Goal: Contribute content: Add original content to the website for others to see

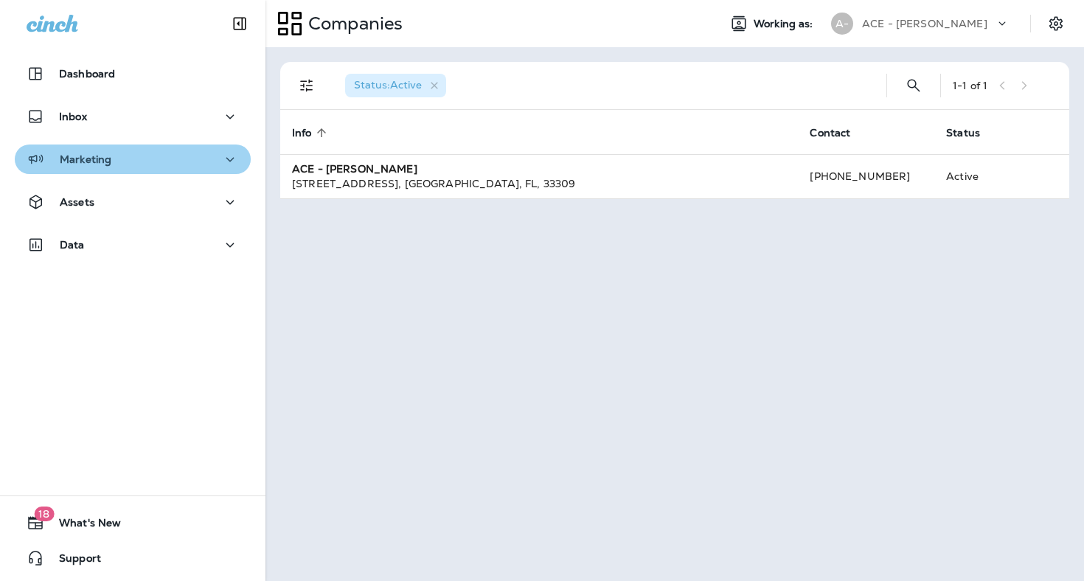
click at [148, 152] on div "Marketing" at bounding box center [133, 159] width 212 height 18
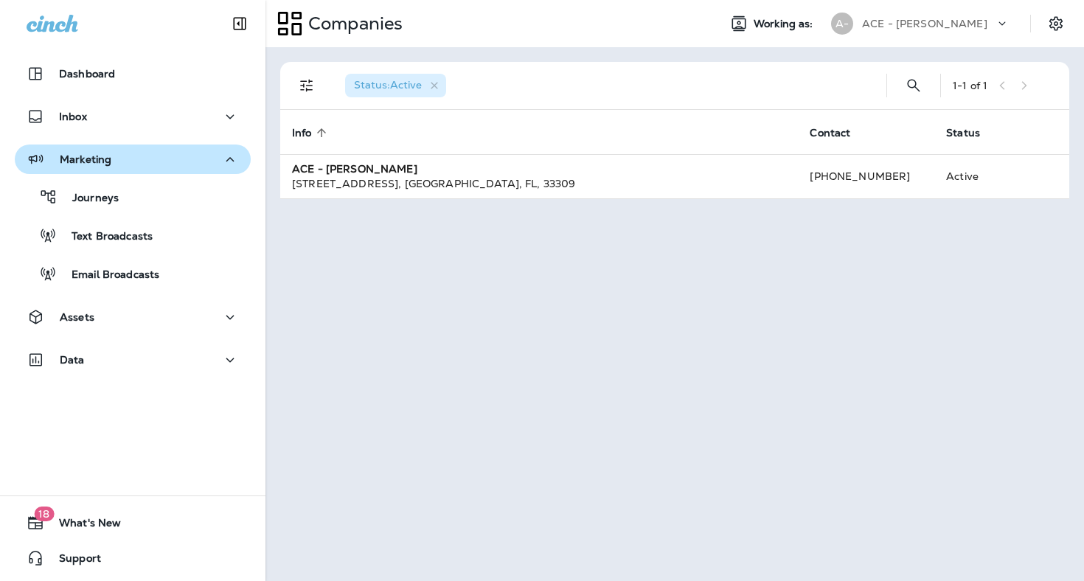
click at [134, 161] on div "Marketing" at bounding box center [133, 159] width 212 height 18
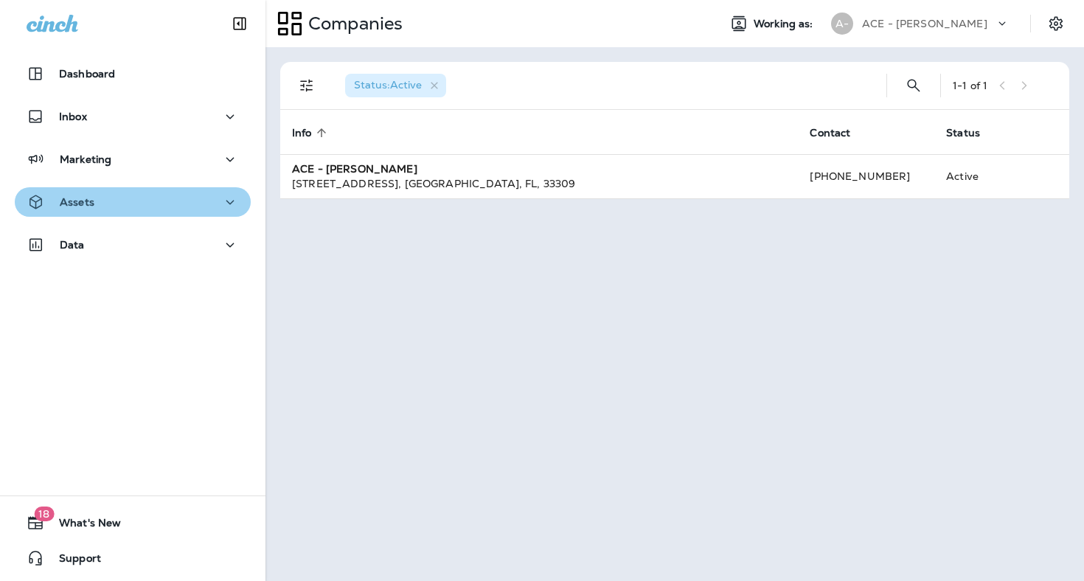
click at [135, 207] on div "Assets" at bounding box center [133, 202] width 212 height 18
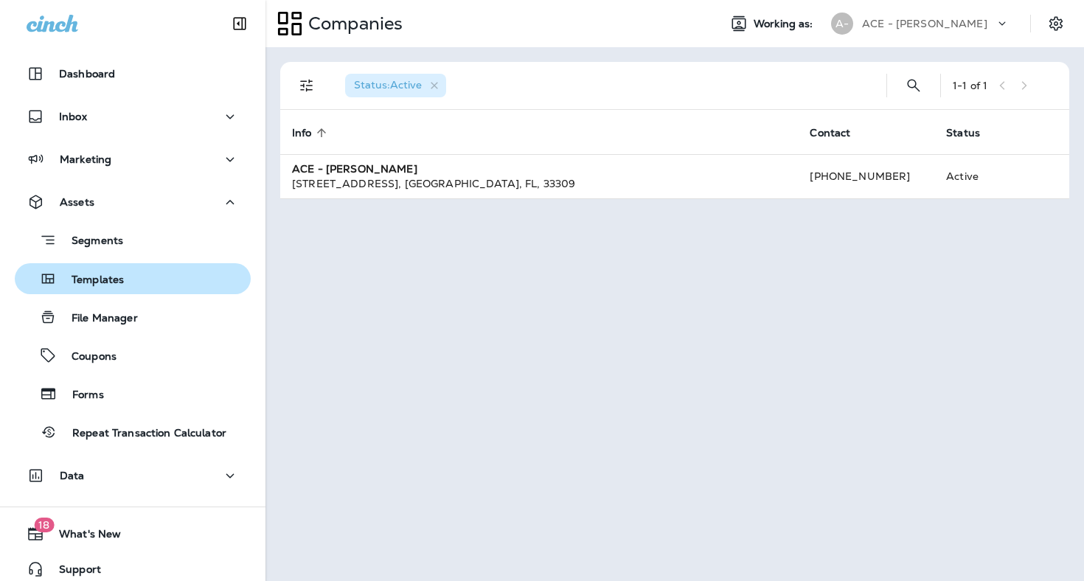
click at [157, 282] on div "Templates" at bounding box center [133, 279] width 224 height 22
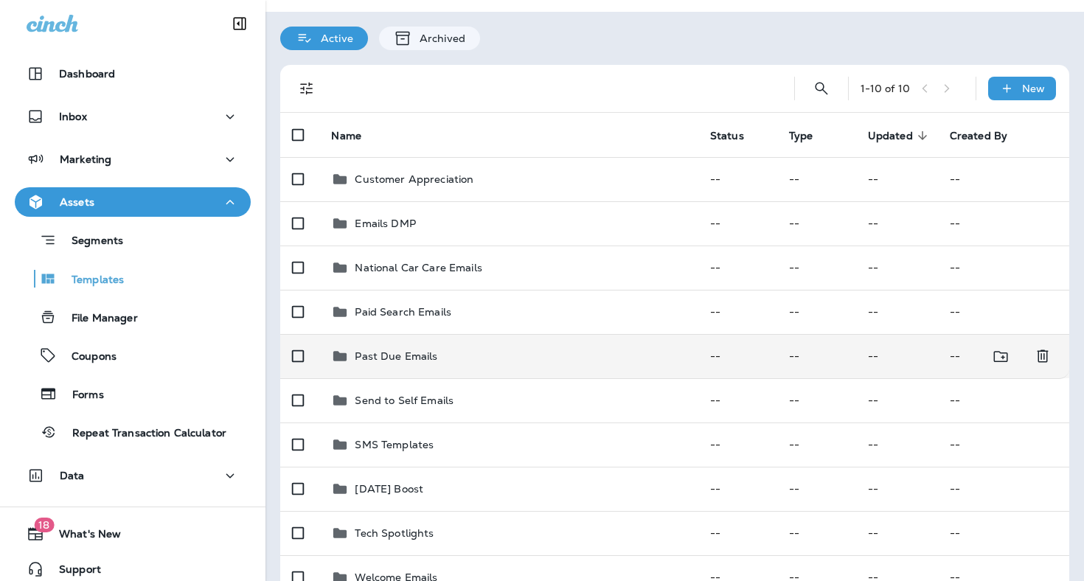
scroll to position [38, 0]
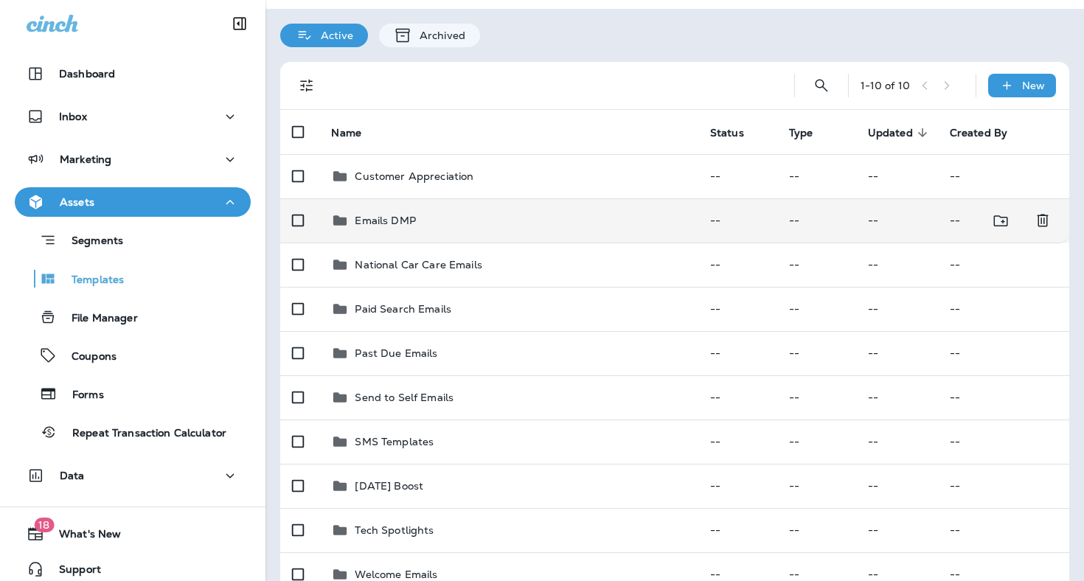
click at [387, 222] on td "Emails DMP" at bounding box center [508, 220] width 378 height 44
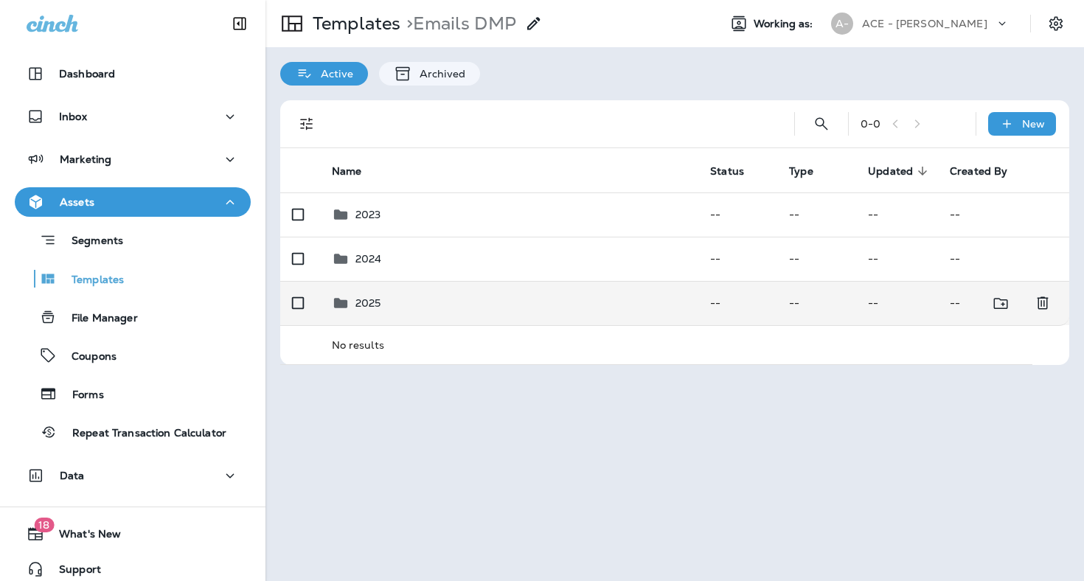
click at [389, 297] on div "2025" at bounding box center [510, 303] width 356 height 18
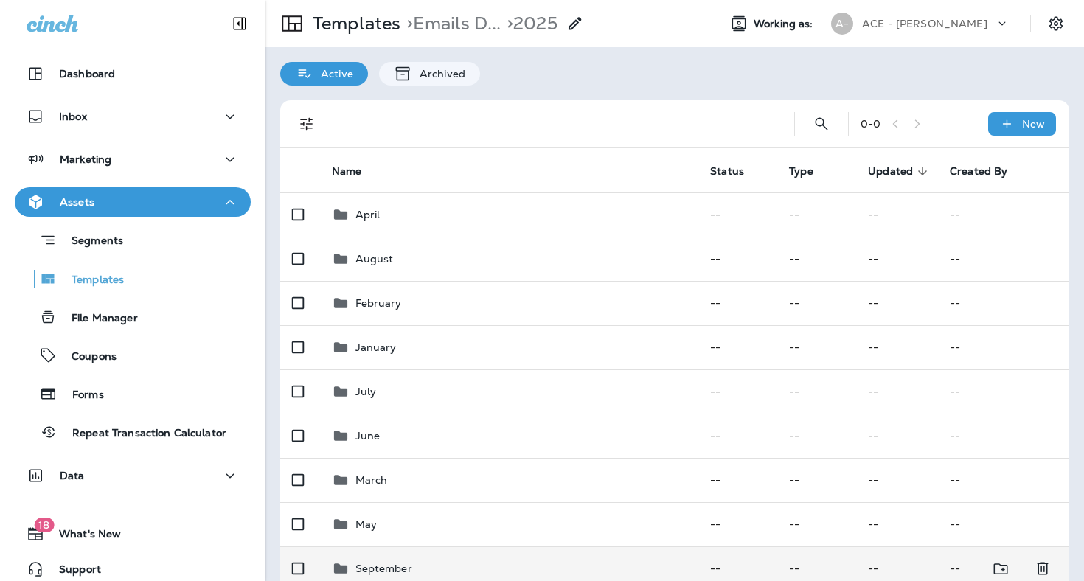
click at [420, 550] on td "September" at bounding box center [509, 569] width 379 height 44
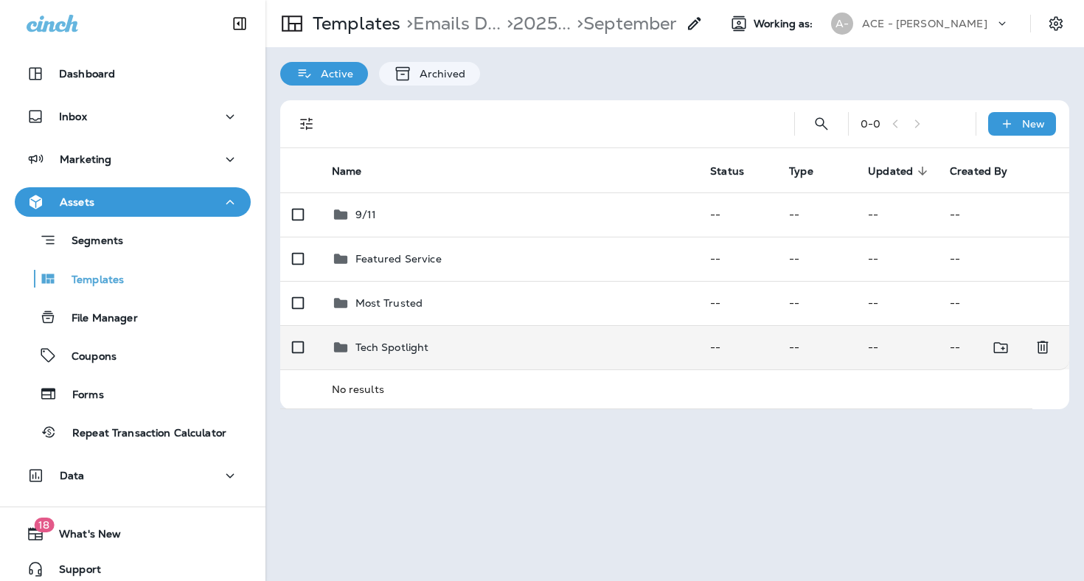
click at [449, 339] on div "Tech Spotlight" at bounding box center [510, 348] width 356 height 18
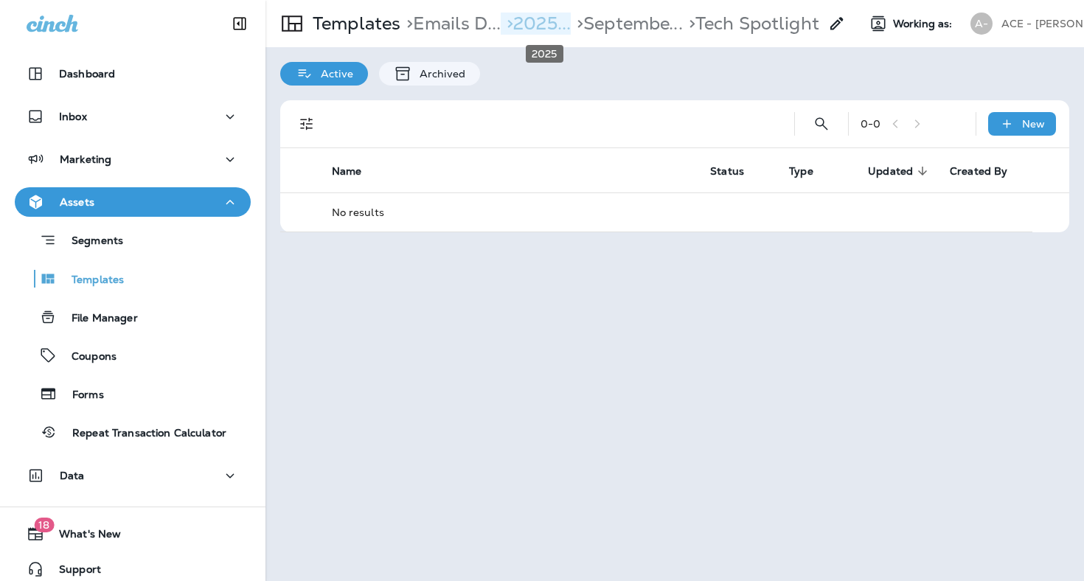
click at [533, 30] on p "> 2025..." at bounding box center [536, 24] width 70 height 22
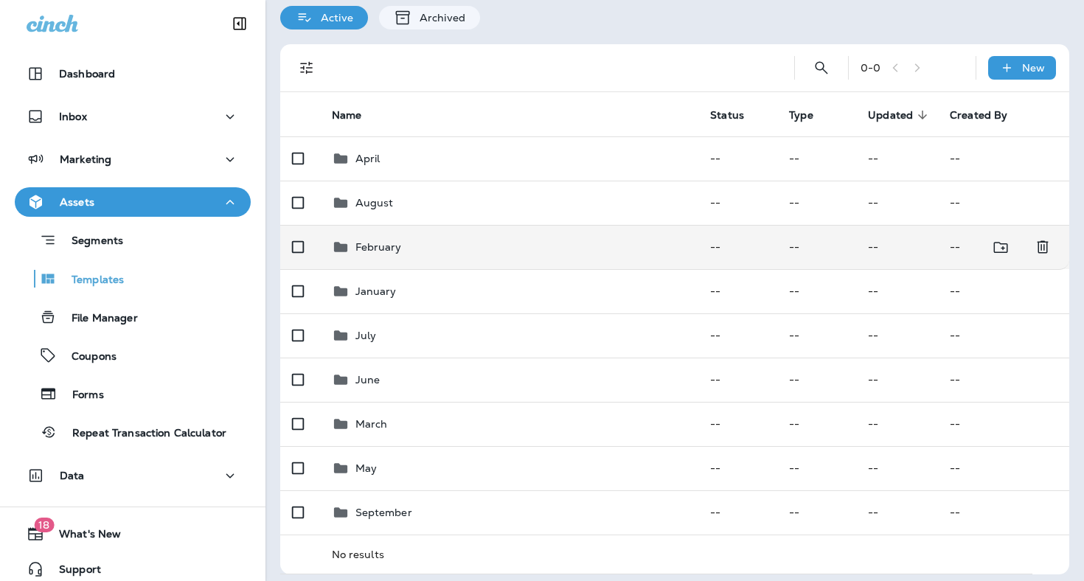
scroll to position [55, 0]
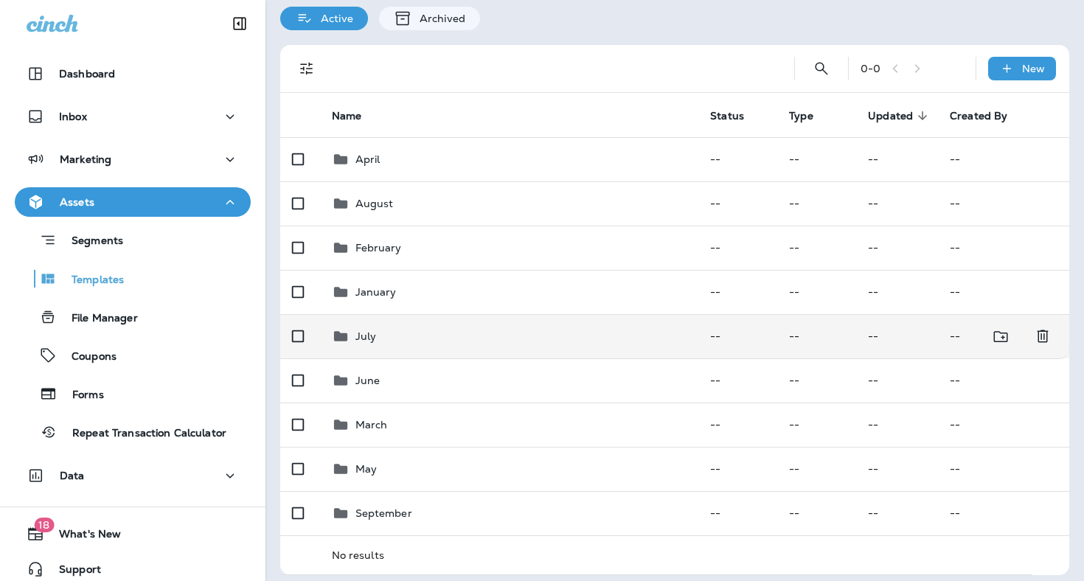
click at [484, 339] on td "July" at bounding box center [509, 336] width 379 height 44
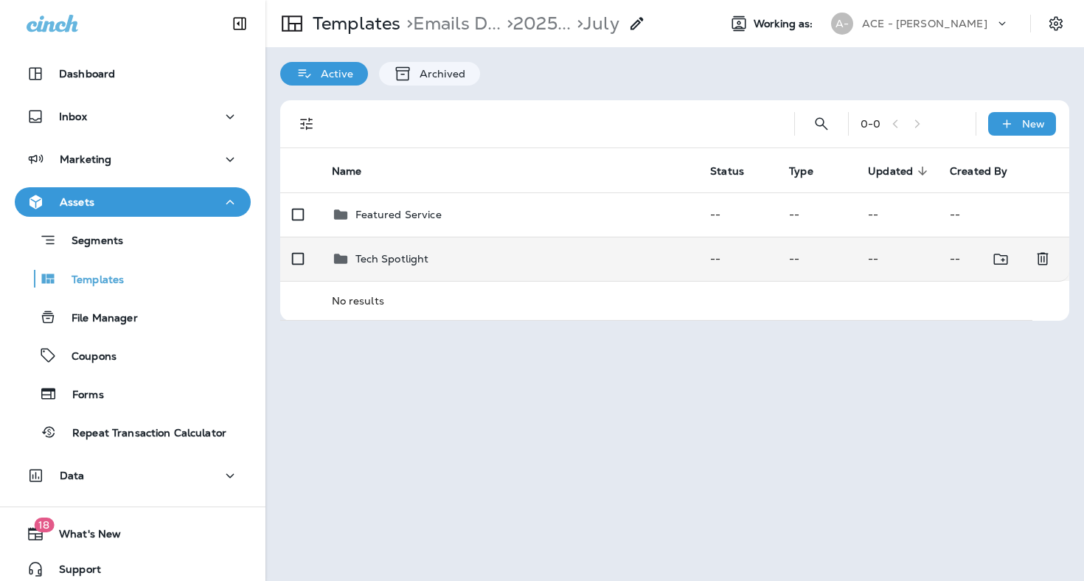
click at [451, 250] on div "Tech Spotlight" at bounding box center [510, 259] width 356 height 18
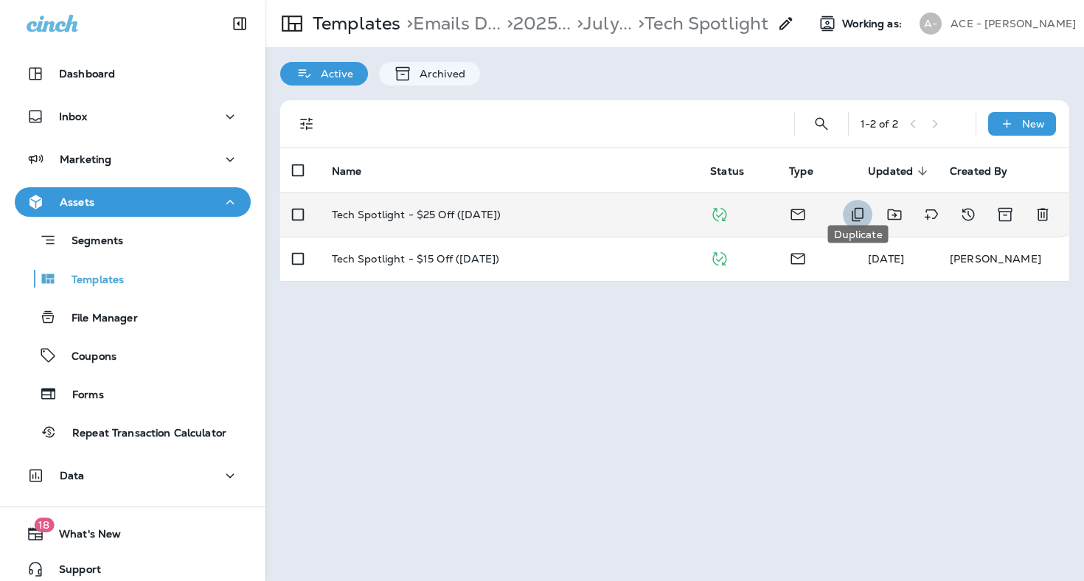
click at [861, 206] on icon "Duplicate" at bounding box center [858, 215] width 18 height 18
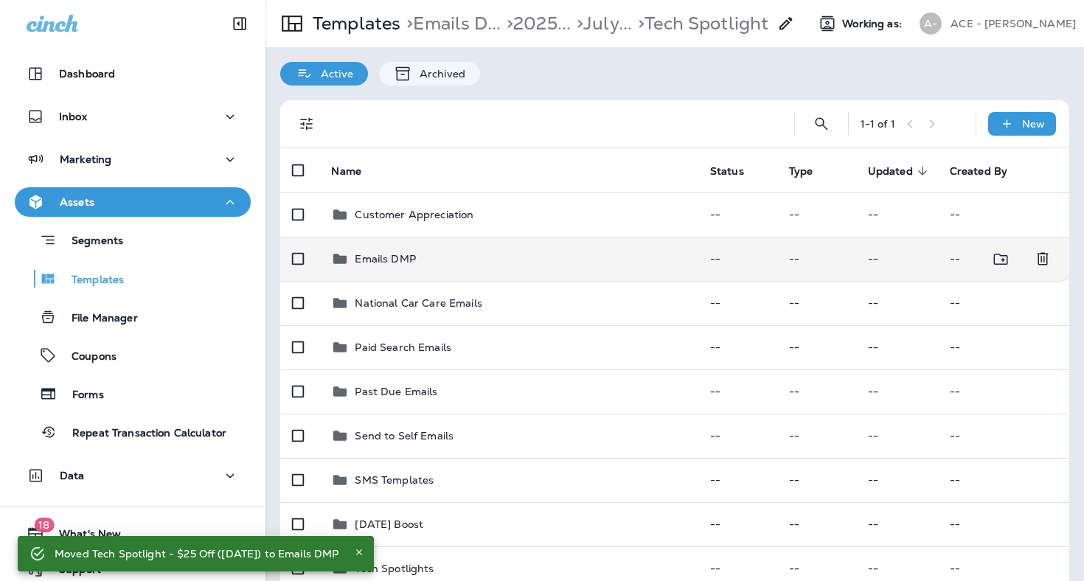
click at [535, 250] on div "Emails DMP" at bounding box center [508, 259] width 355 height 18
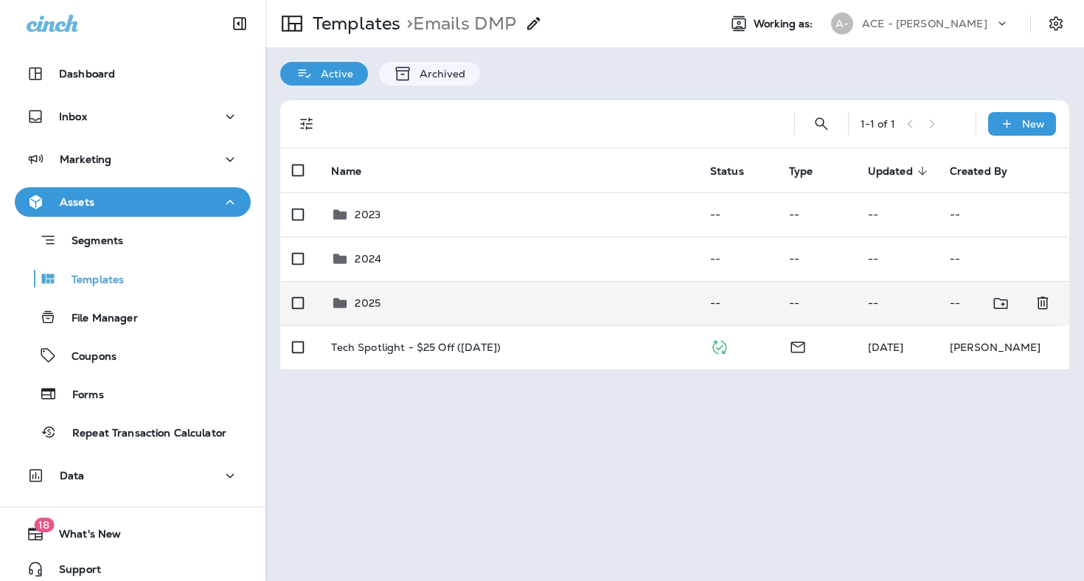
click at [468, 296] on div "2025" at bounding box center [508, 303] width 355 height 18
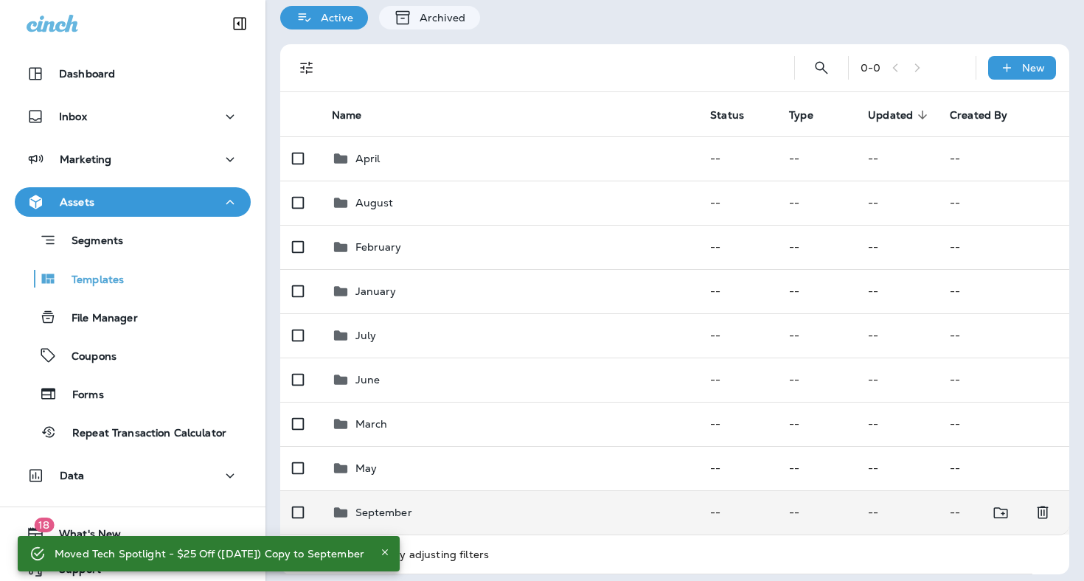
scroll to position [55, 0]
click at [488, 504] on div "September" at bounding box center [510, 513] width 356 height 18
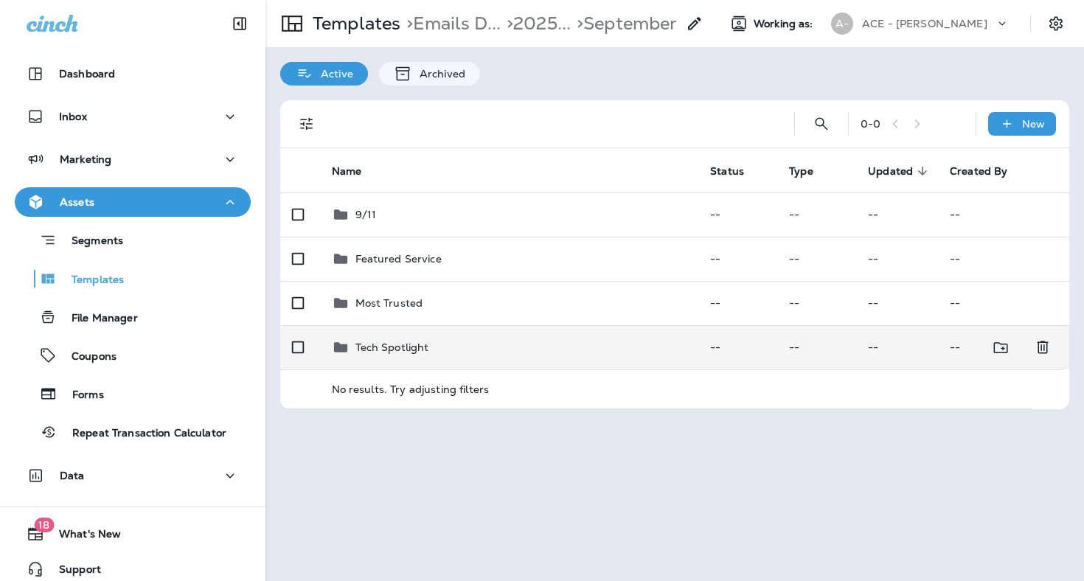
click at [441, 343] on div "Tech Spotlight" at bounding box center [510, 348] width 356 height 18
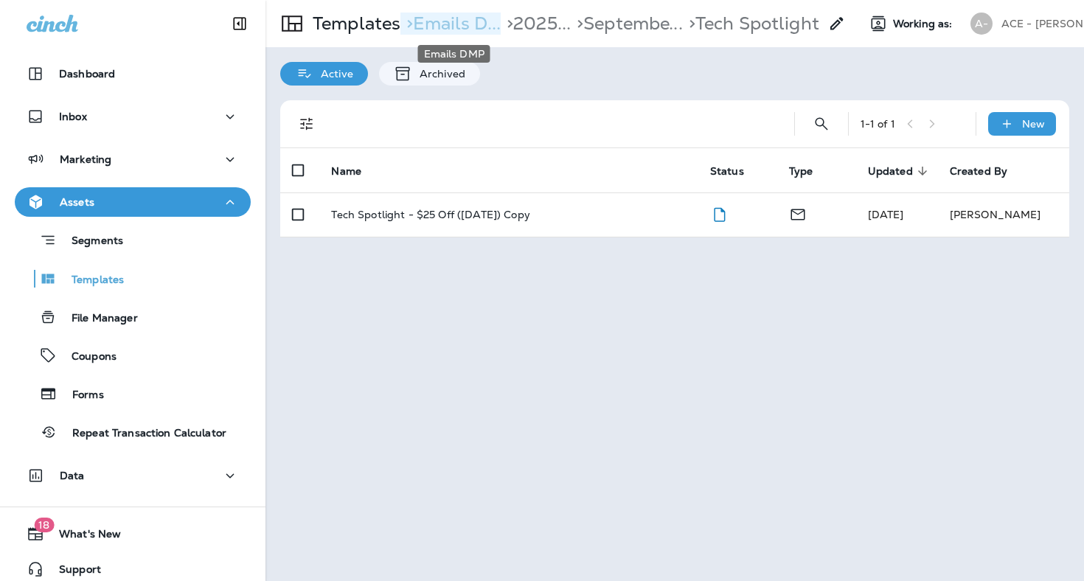
click at [476, 24] on p "> Emails D..." at bounding box center [450, 24] width 100 height 22
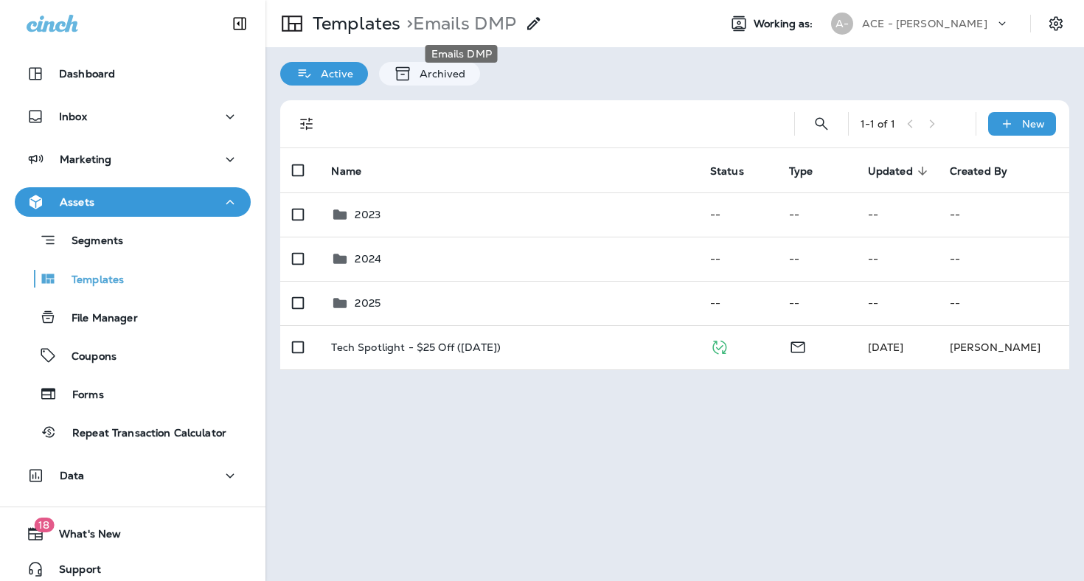
click at [454, 36] on div "Emails DMP" at bounding box center [461, 50] width 75 height 30
click at [452, 30] on p "> Emails DMP" at bounding box center [458, 24] width 116 height 22
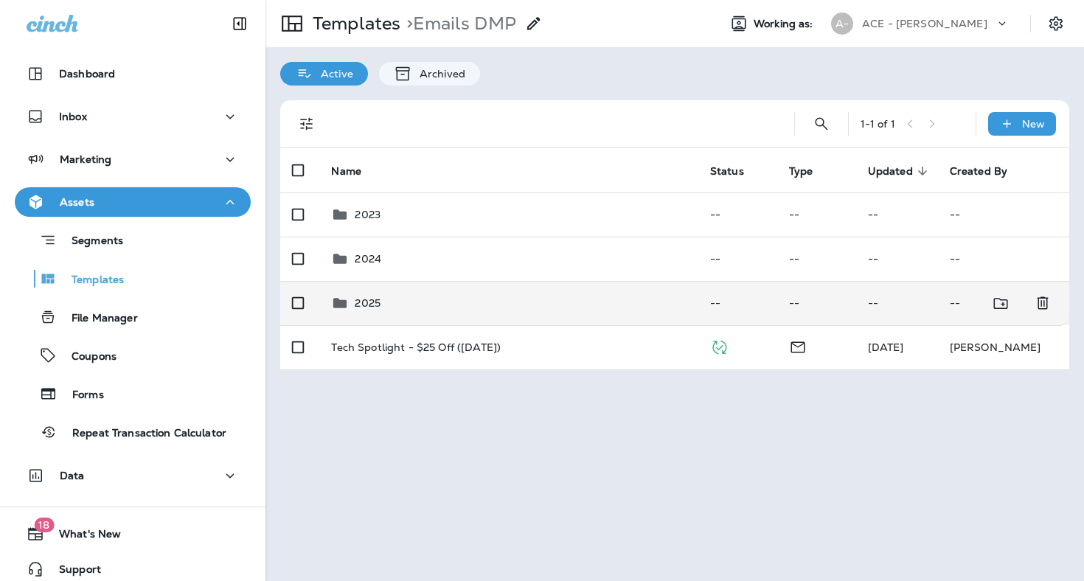
click at [443, 294] on div "2025" at bounding box center [508, 303] width 355 height 18
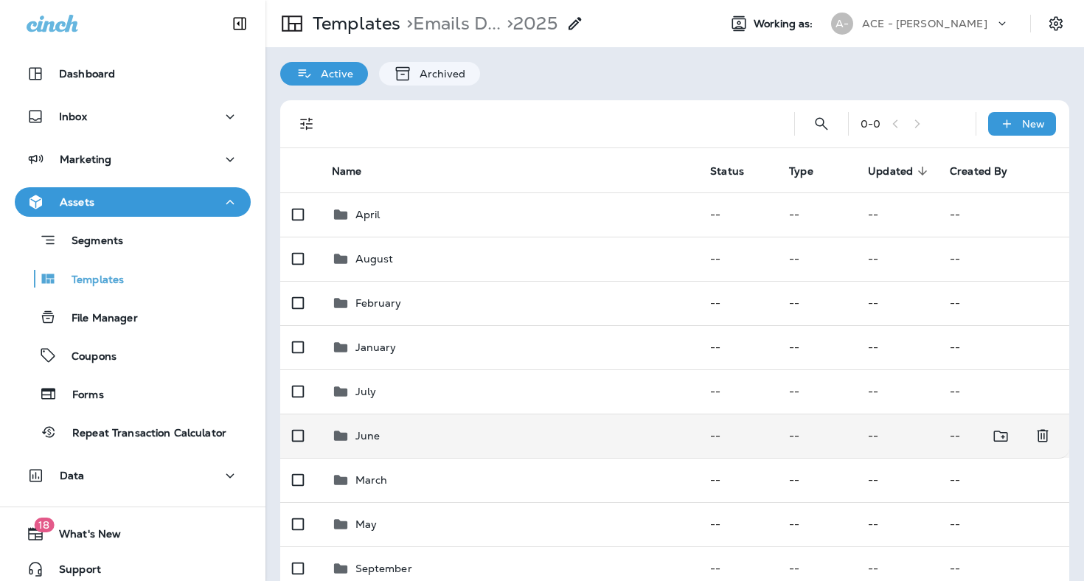
scroll to position [52, 0]
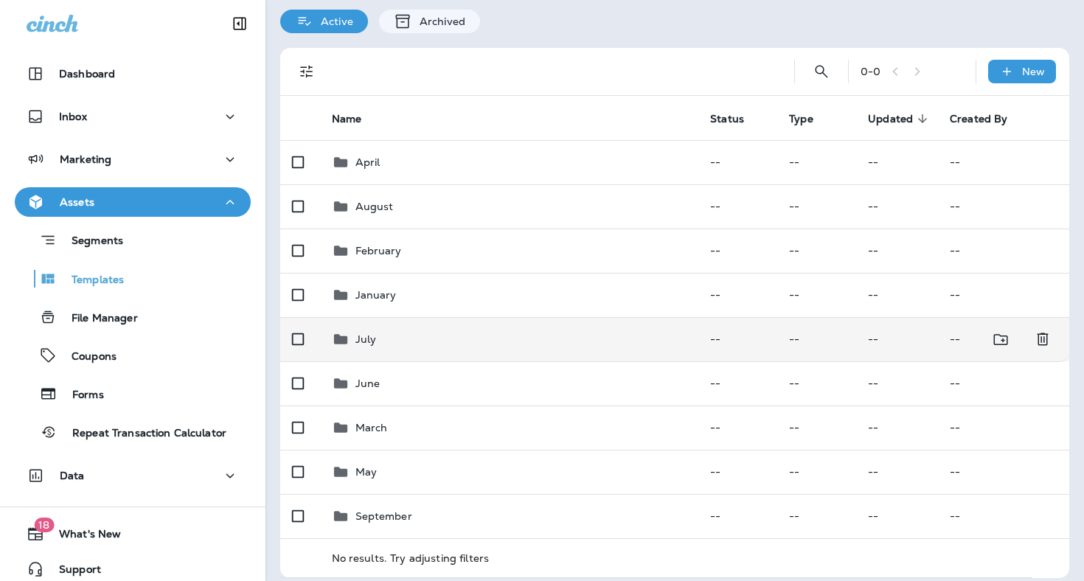
click at [454, 332] on div "July" at bounding box center [510, 339] width 356 height 18
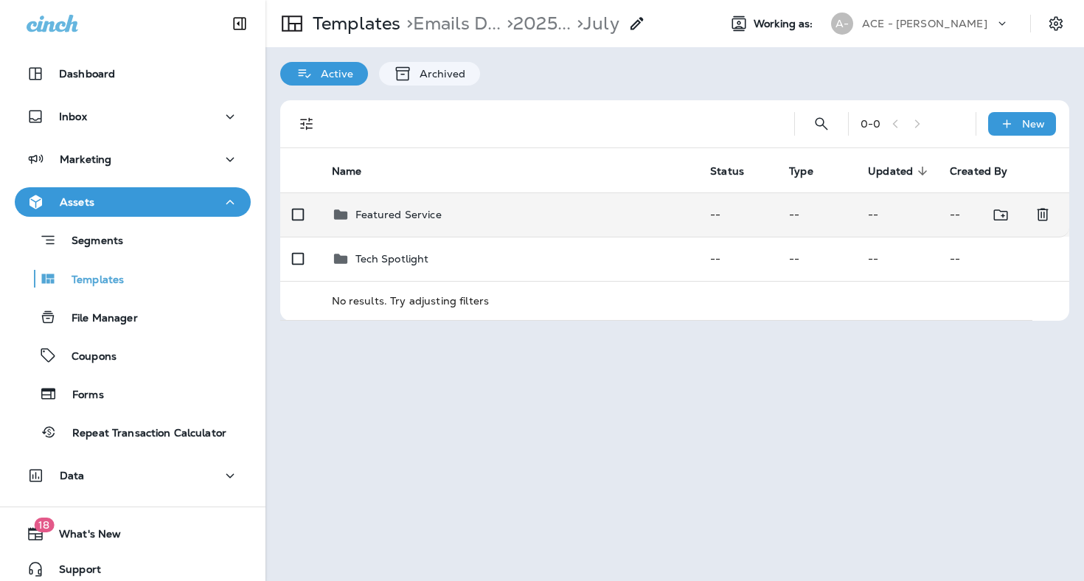
click at [409, 209] on p "Featured Service" at bounding box center [399, 215] width 86 height 12
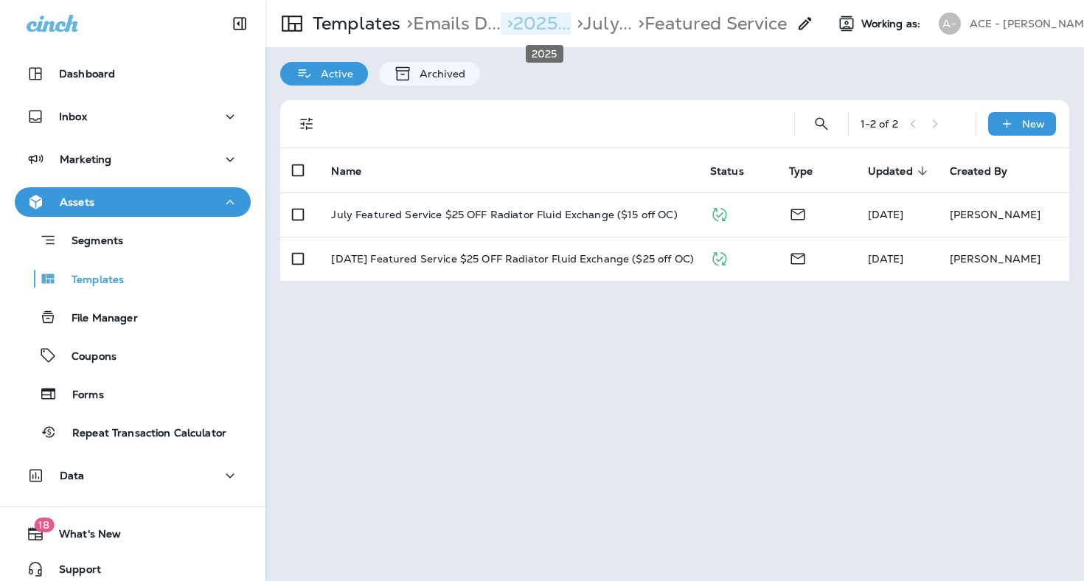
click at [543, 29] on p "> 2025..." at bounding box center [536, 24] width 70 height 22
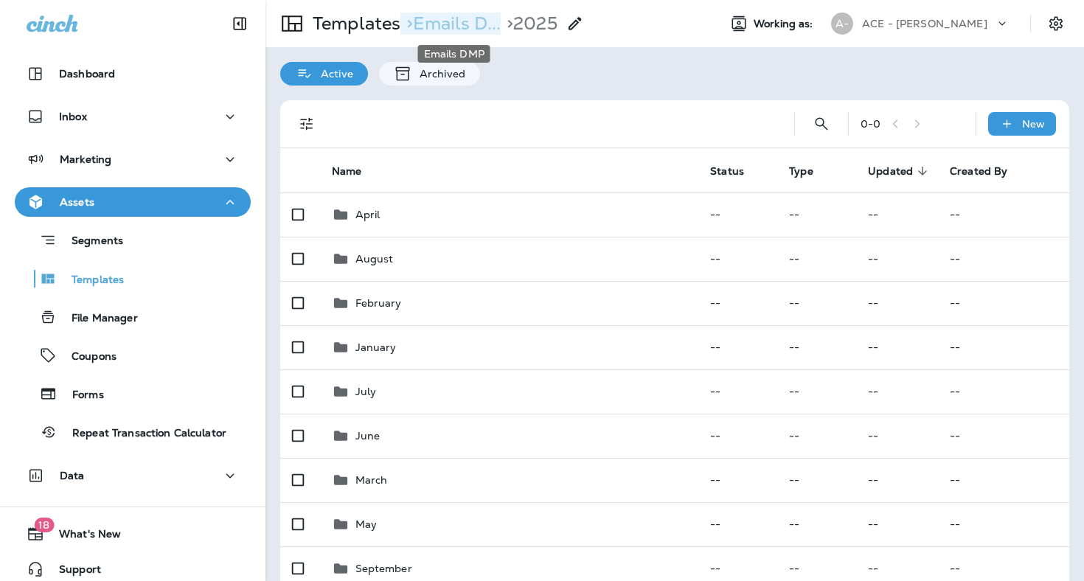
click at [461, 29] on p "> Emails D..." at bounding box center [450, 24] width 100 height 22
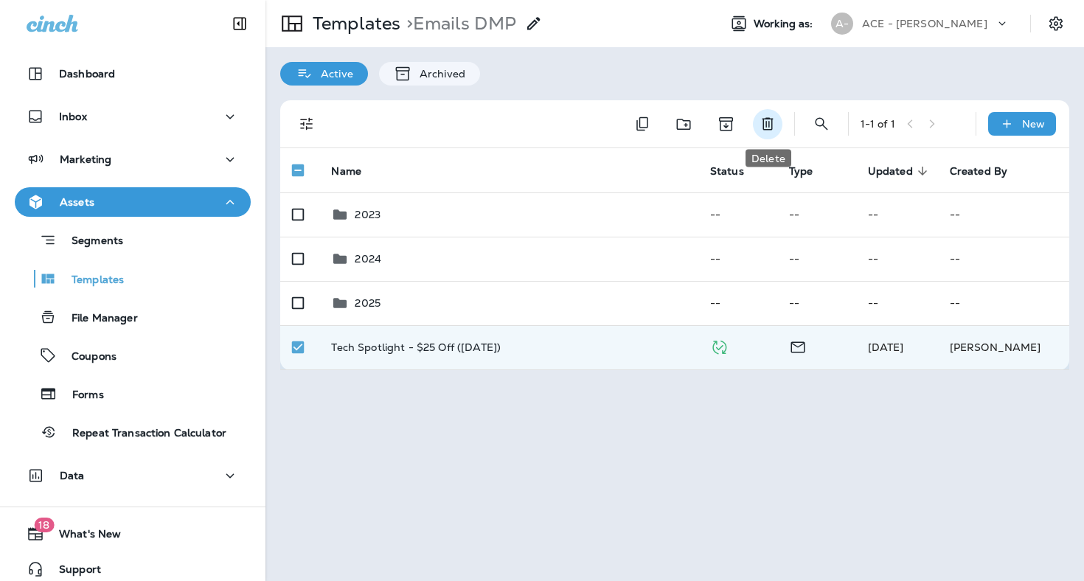
click at [777, 117] on button "Delete" at bounding box center [768, 124] width 30 height 30
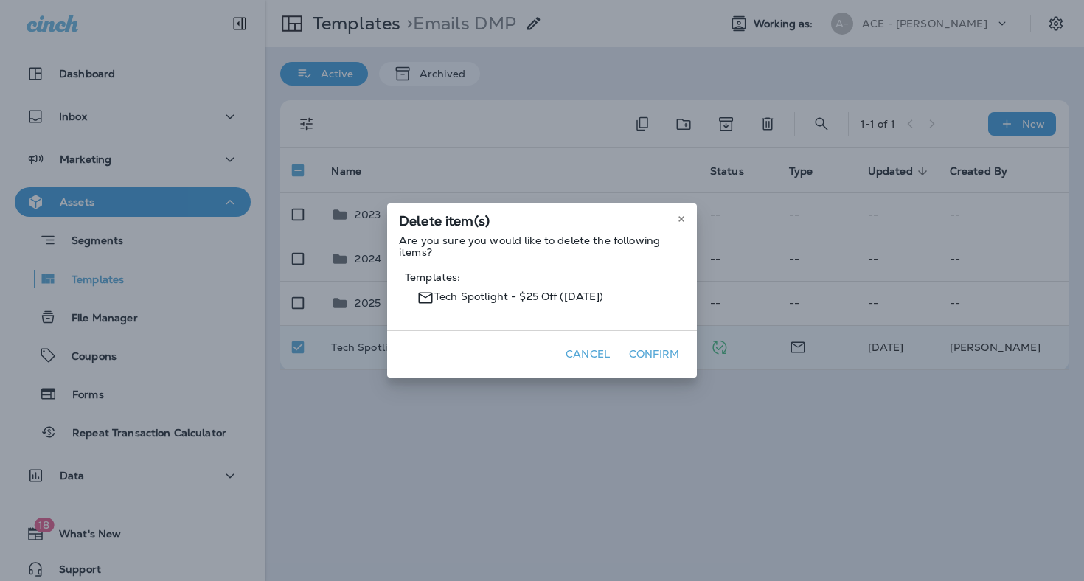
click at [659, 356] on button "Confirm" at bounding box center [654, 354] width 62 height 23
click at [665, 348] on button "Confirm" at bounding box center [654, 354] width 62 height 23
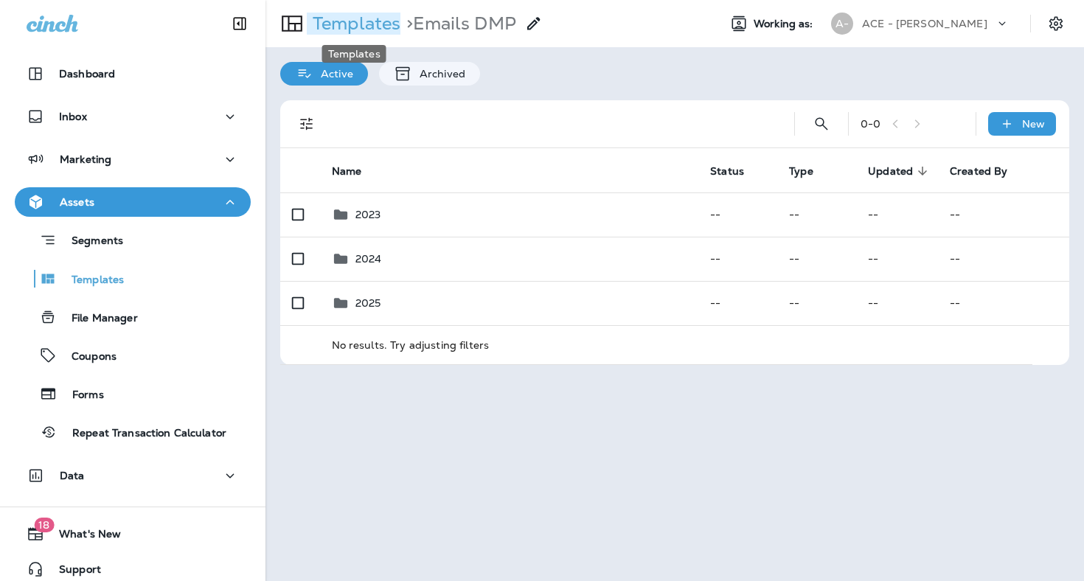
click at [390, 22] on p "Templates" at bounding box center [354, 24] width 94 height 22
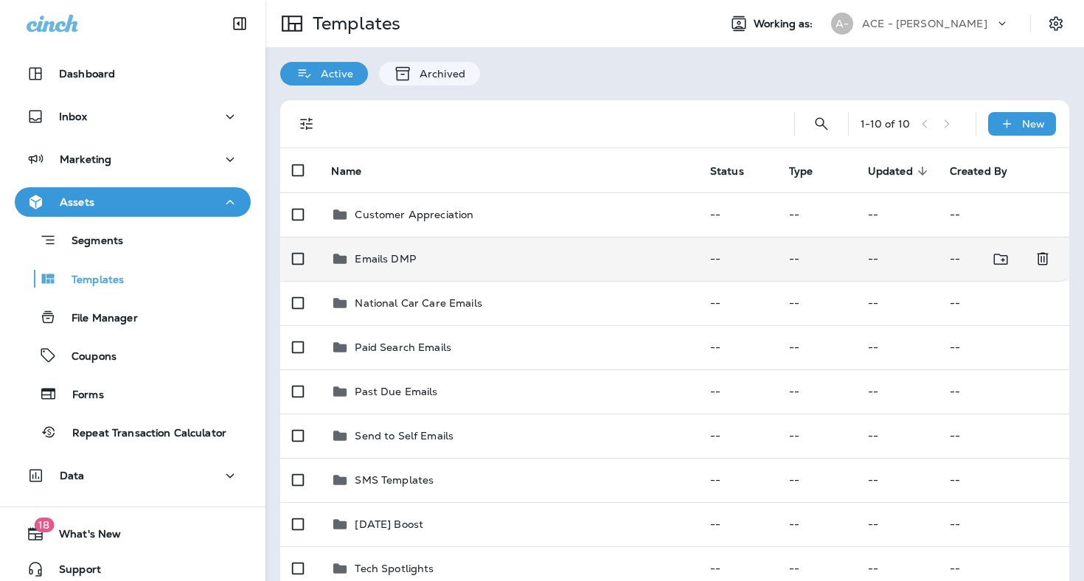
click at [378, 253] on p "Emails DMP" at bounding box center [385, 259] width 60 height 12
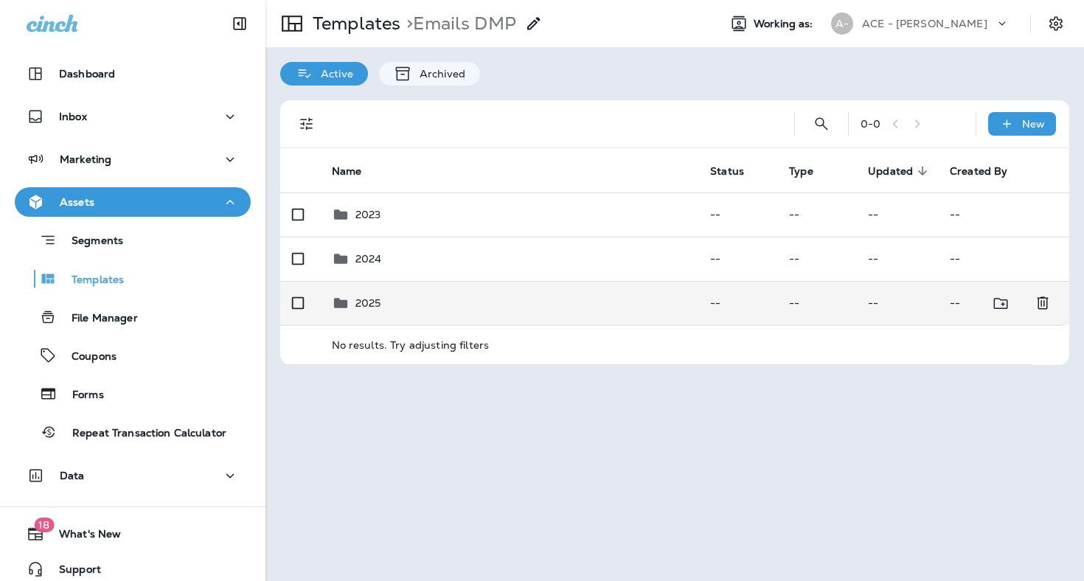
click at [405, 282] on td "2025" at bounding box center [509, 303] width 379 height 44
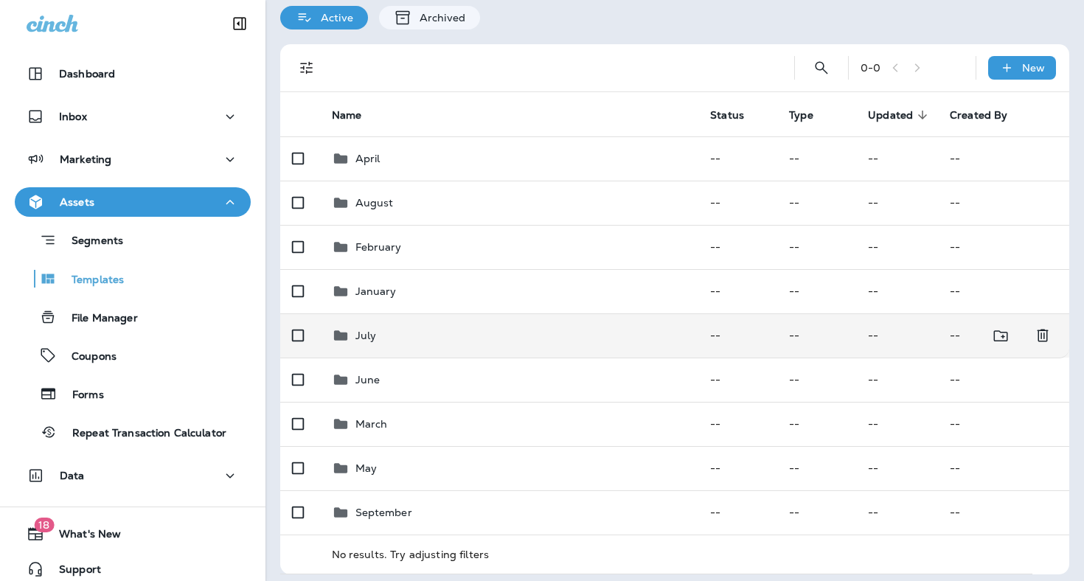
scroll to position [55, 0]
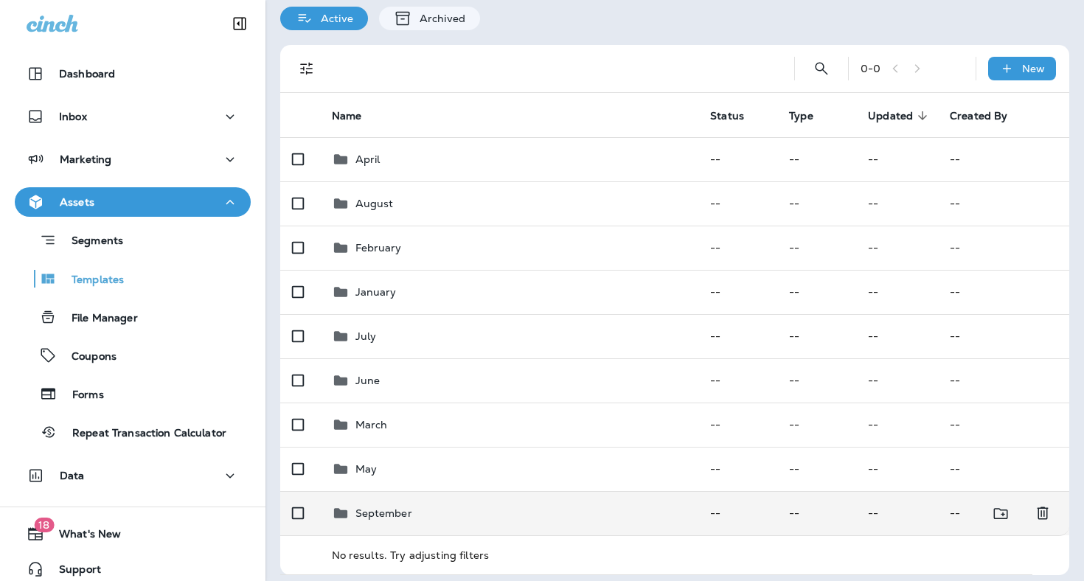
click at [431, 504] on div "September" at bounding box center [510, 513] width 356 height 18
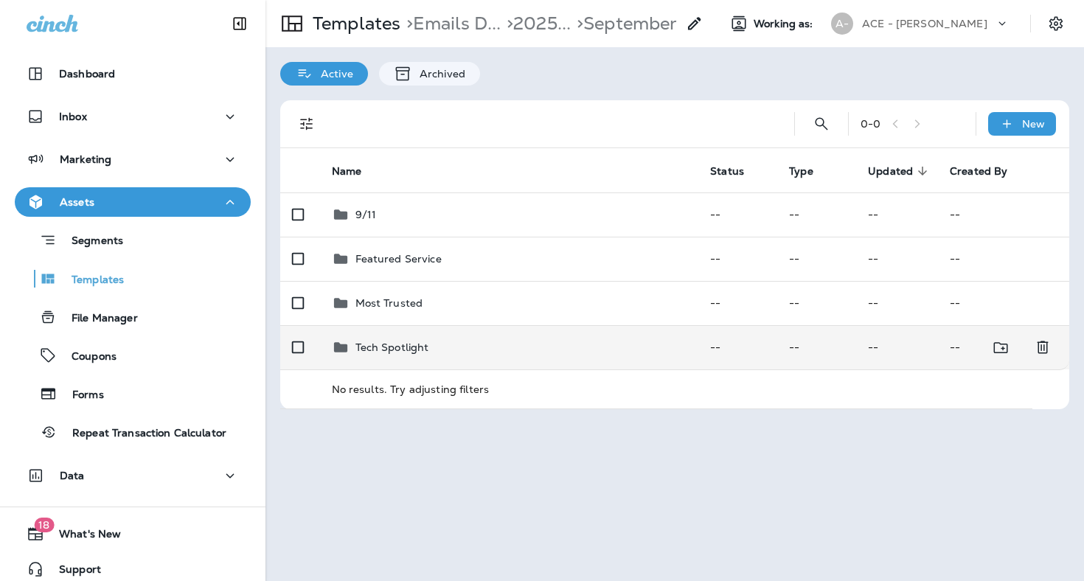
click at [442, 339] on div "Tech Spotlight" at bounding box center [510, 348] width 356 height 18
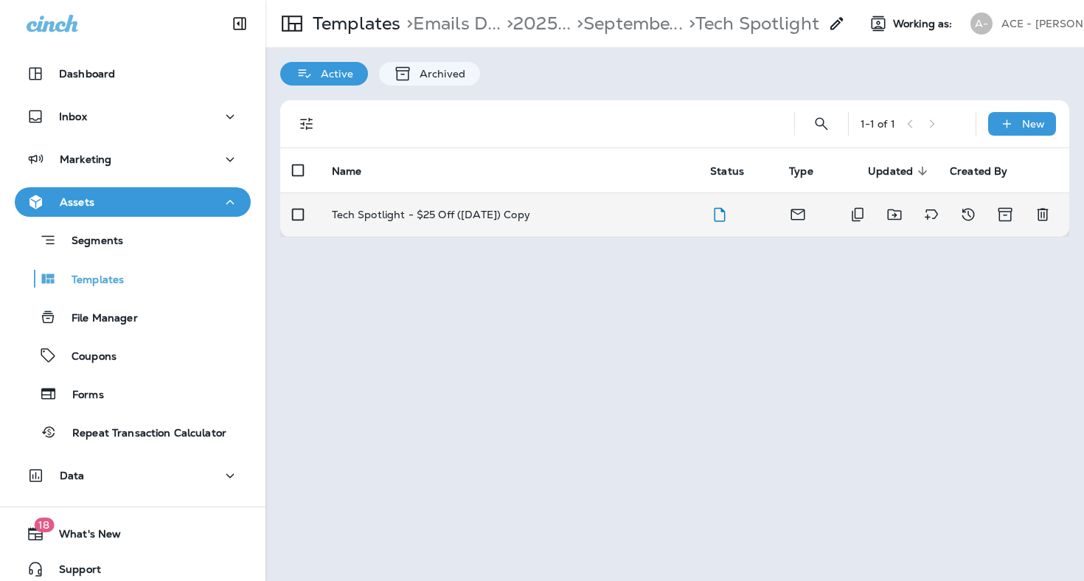
click at [504, 209] on p "Tech Spotlight - $25 Off ([DATE]) Copy" at bounding box center [431, 215] width 198 height 12
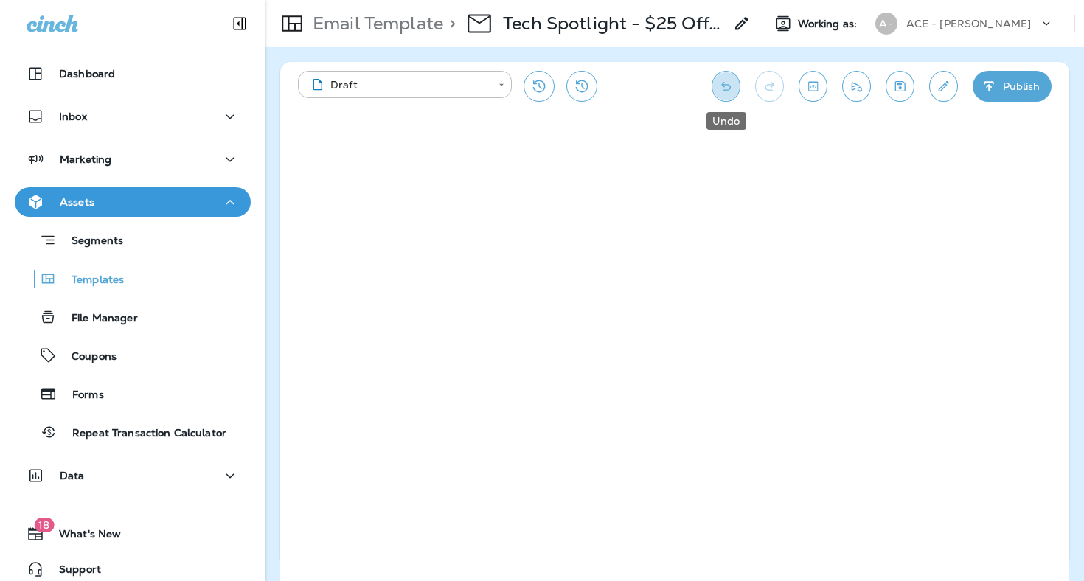
click at [724, 77] on button "Undo" at bounding box center [726, 86] width 29 height 31
click at [775, 86] on icon "Redo" at bounding box center [769, 86] width 15 height 15
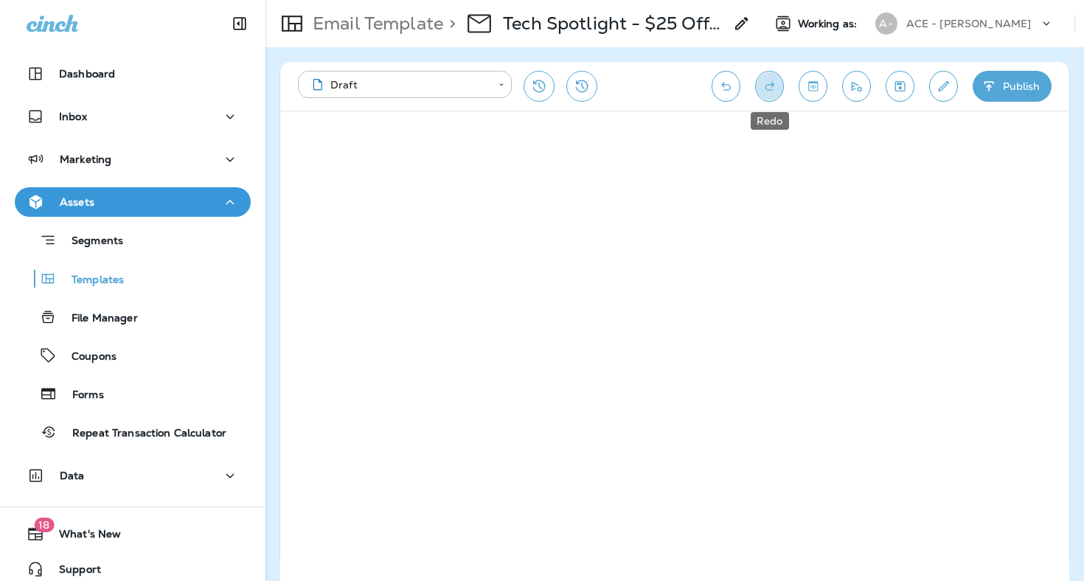
click at [775, 86] on icon "Redo" at bounding box center [769, 86] width 15 height 15
click at [735, 84] on button "Undo" at bounding box center [726, 86] width 29 height 31
click at [715, 69] on div "**********" at bounding box center [674, 86] width 789 height 49
click at [729, 75] on button "Undo" at bounding box center [726, 86] width 29 height 31
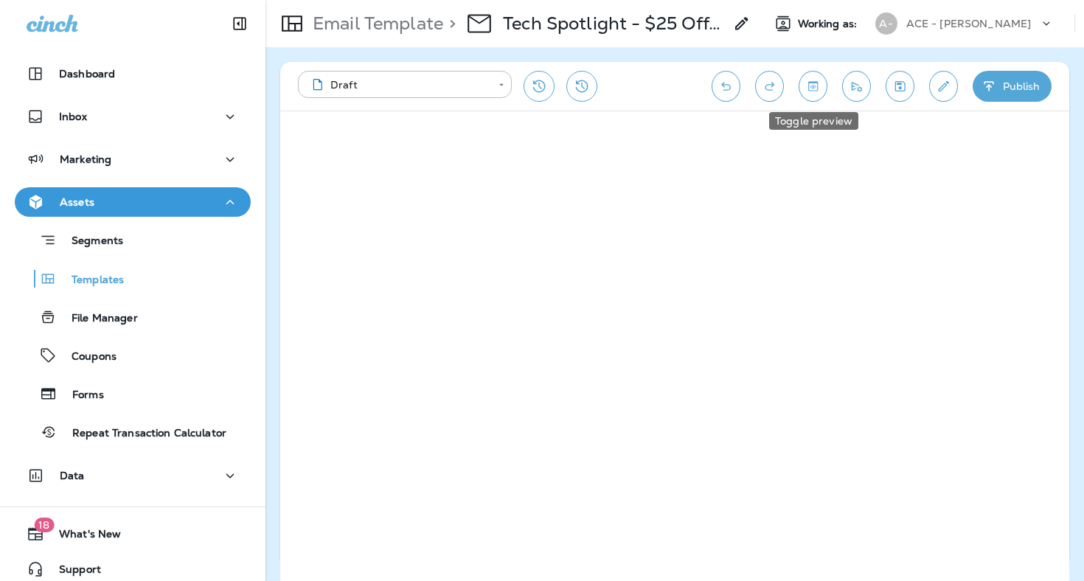
click at [817, 87] on icon "Toggle preview" at bounding box center [813, 86] width 10 height 10
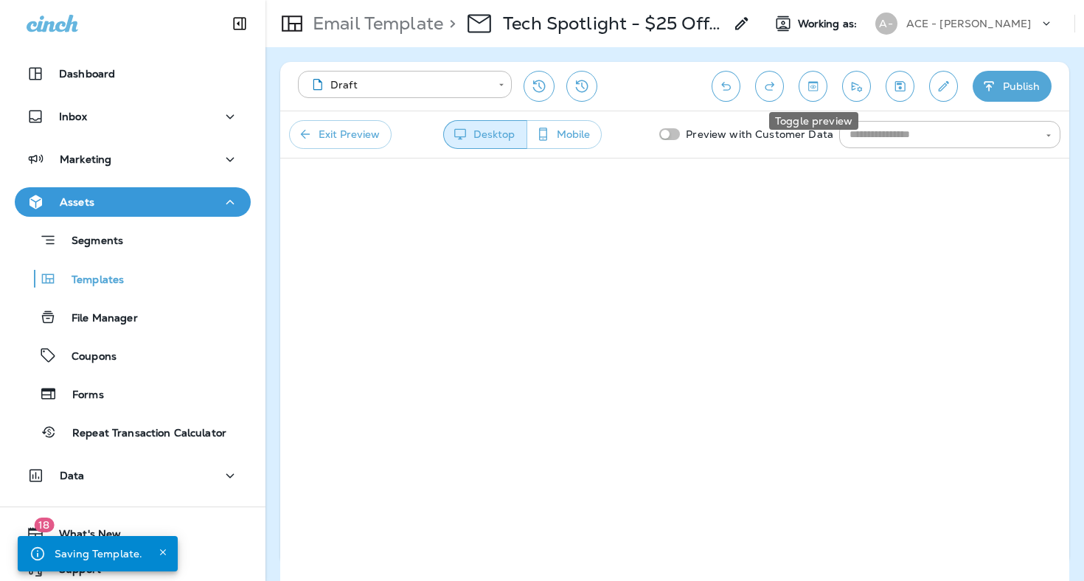
click at [809, 85] on icon "Toggle preview" at bounding box center [812, 86] width 15 height 15
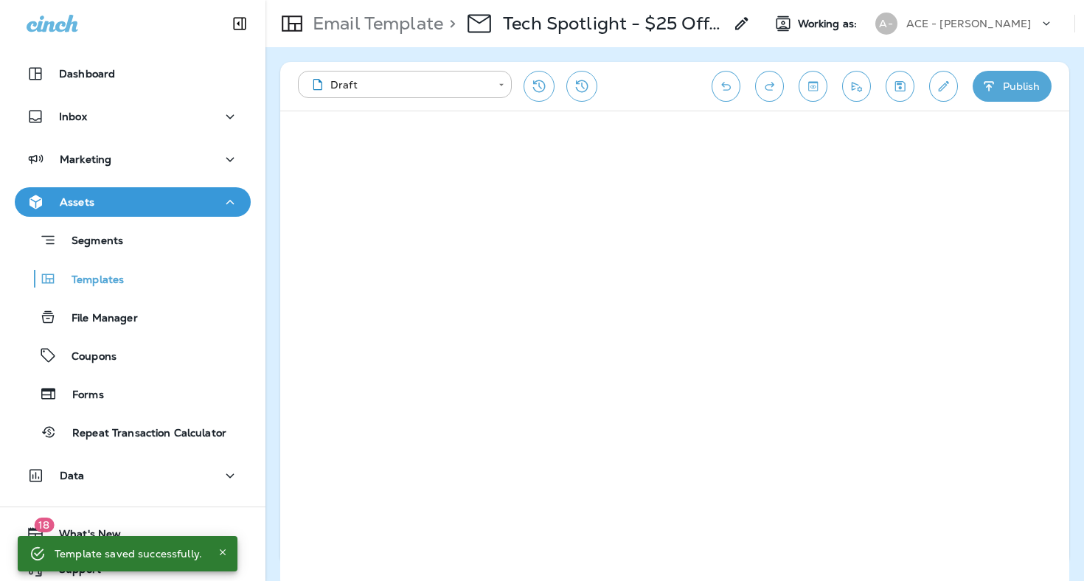
click at [735, 24] on icon at bounding box center [742, 24] width 18 height 18
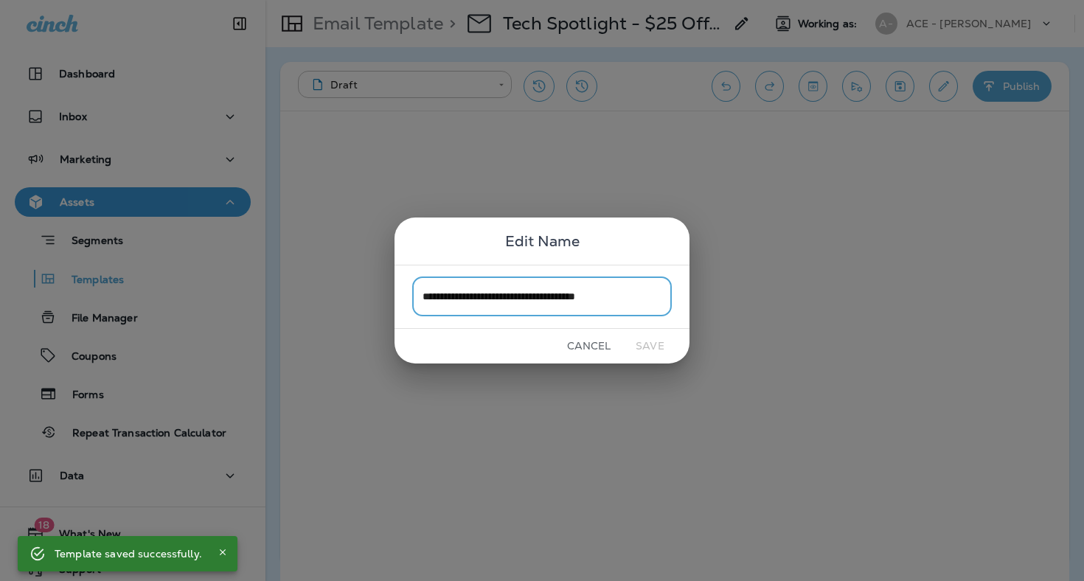
click at [637, 302] on input "**********" at bounding box center [542, 296] width 260 height 39
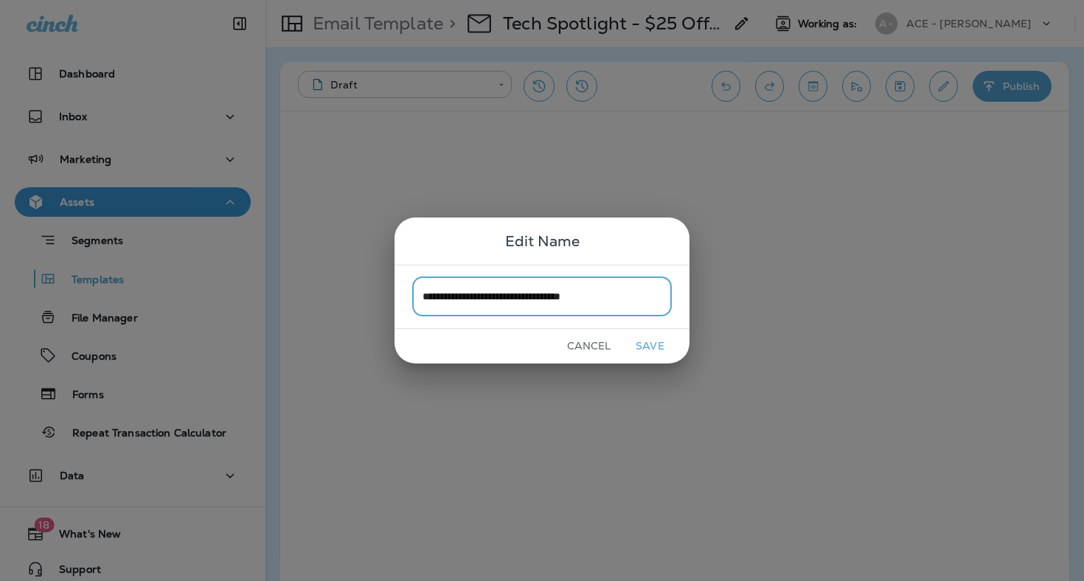
click at [563, 298] on input "**********" at bounding box center [542, 296] width 260 height 39
type input "**********"
click at [650, 342] on button "Save" at bounding box center [649, 346] width 55 height 23
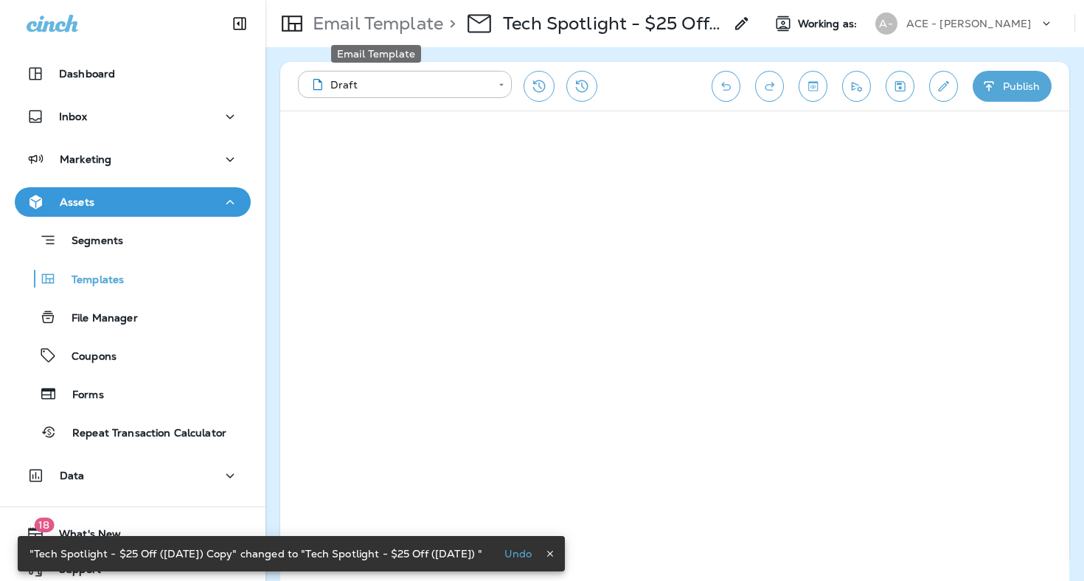
click at [402, 21] on p "Email Template" at bounding box center [375, 24] width 136 height 22
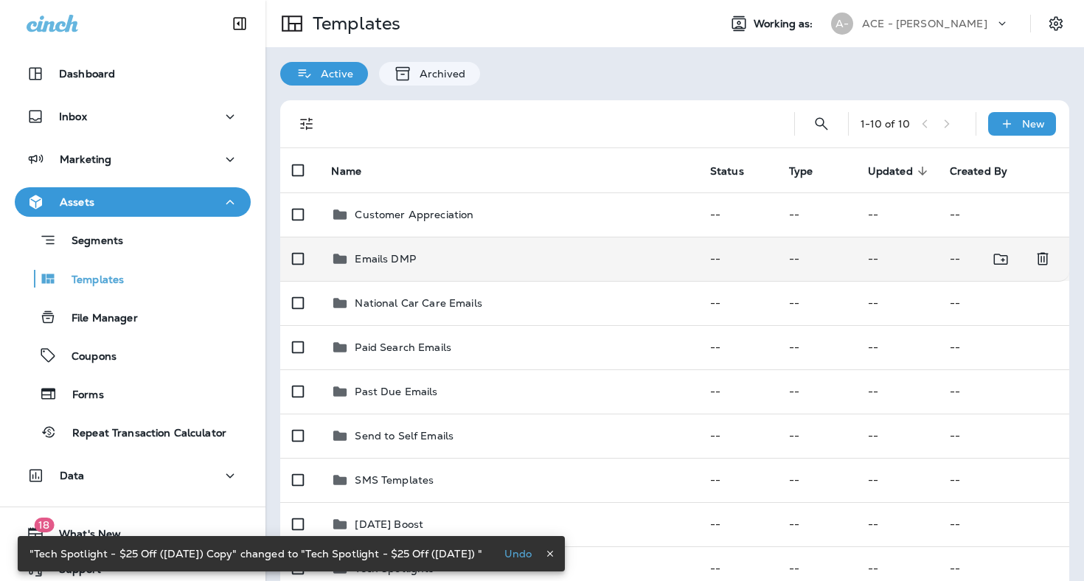
click at [425, 250] on div "Emails DMP" at bounding box center [508, 259] width 355 height 18
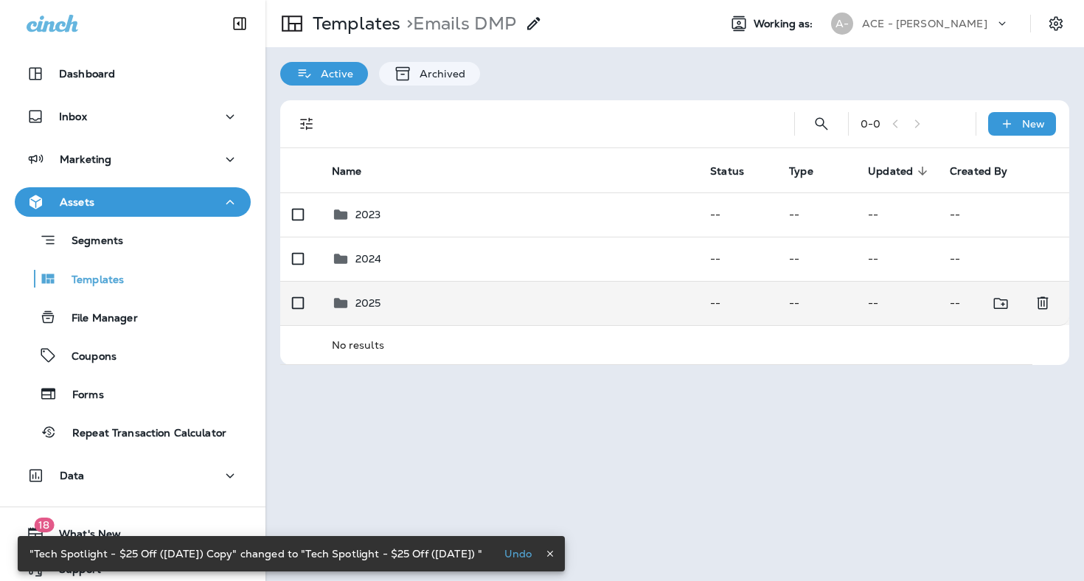
click at [410, 301] on div "2025" at bounding box center [510, 303] width 356 height 18
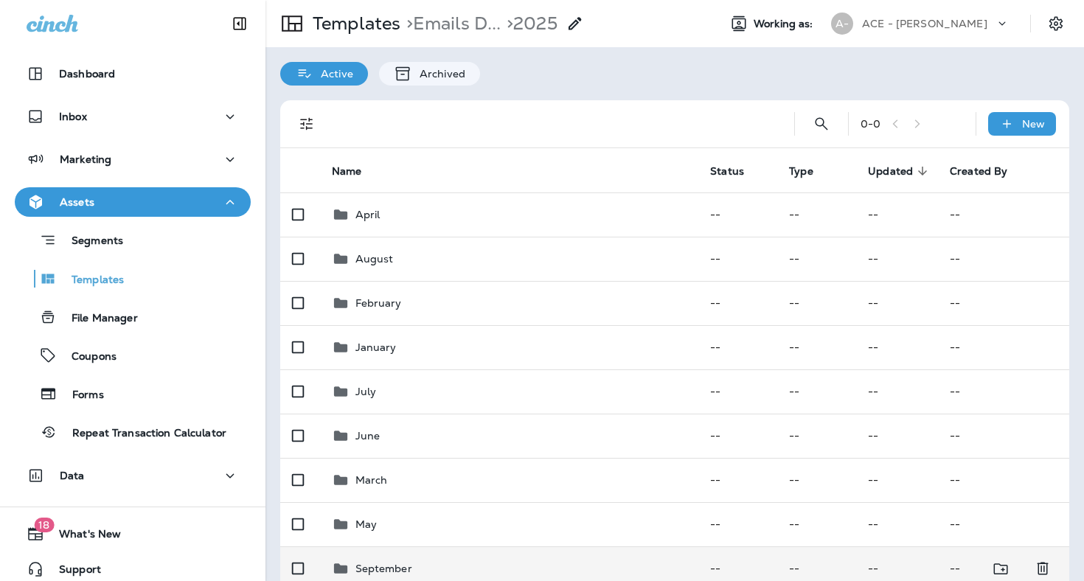
click at [405, 563] on p "September" at bounding box center [384, 569] width 57 height 12
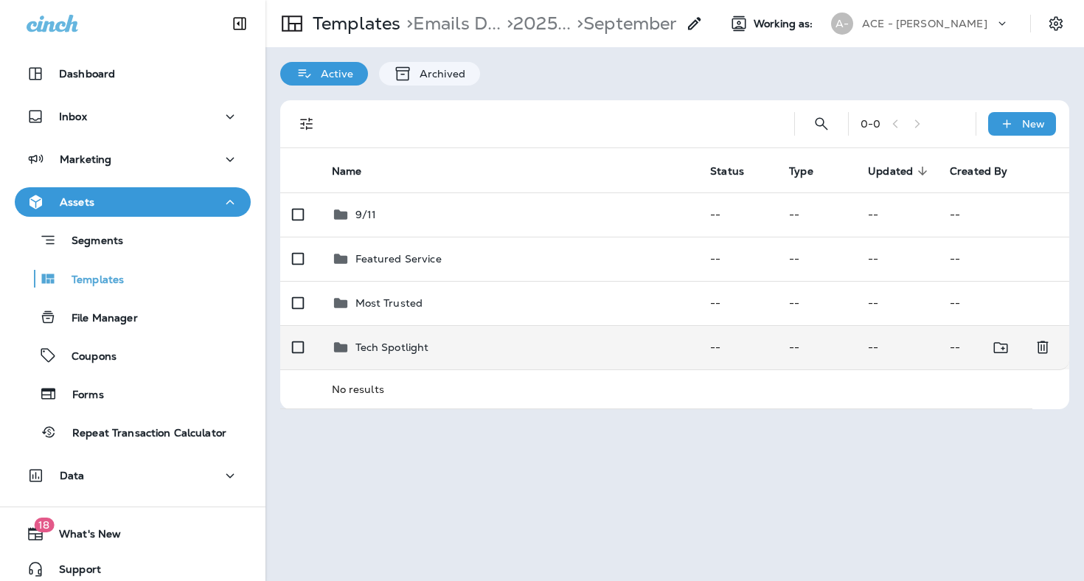
click at [511, 339] on div "Tech Spotlight" at bounding box center [510, 348] width 356 height 18
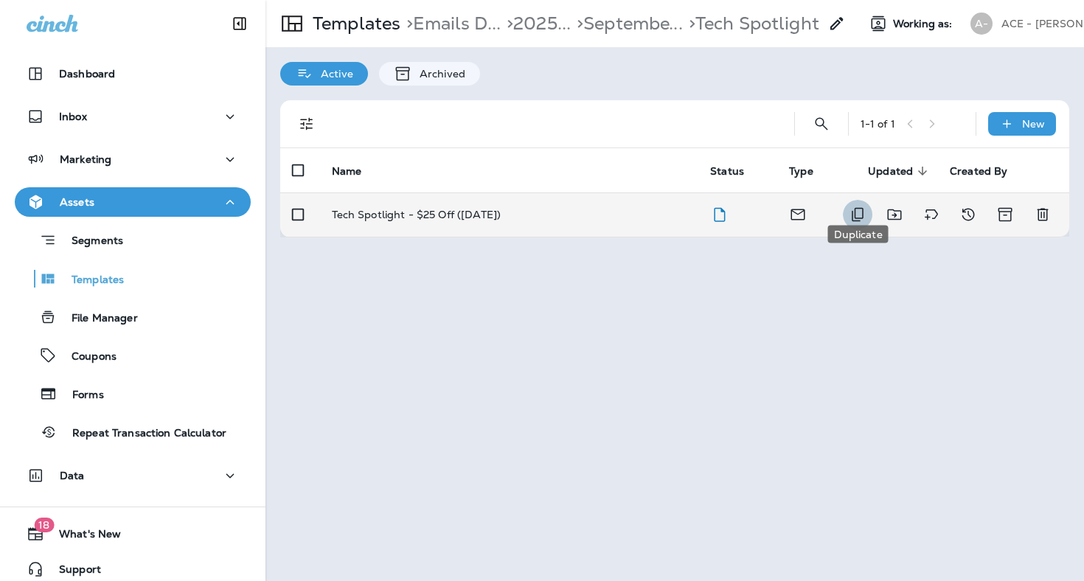
click at [853, 206] on icon "Duplicate" at bounding box center [858, 215] width 18 height 18
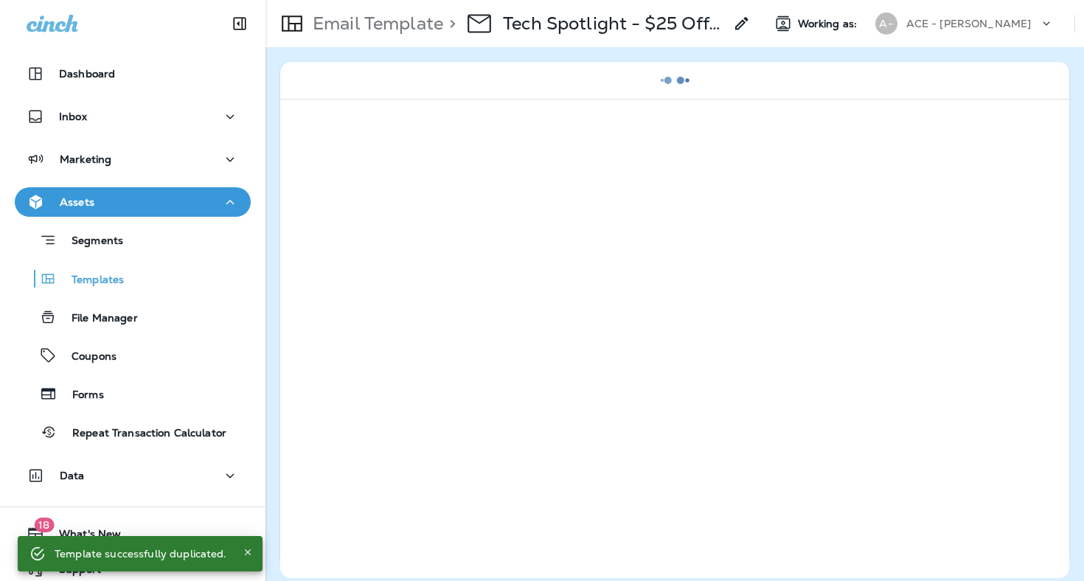
click at [746, 23] on use at bounding box center [741, 23] width 13 height 13
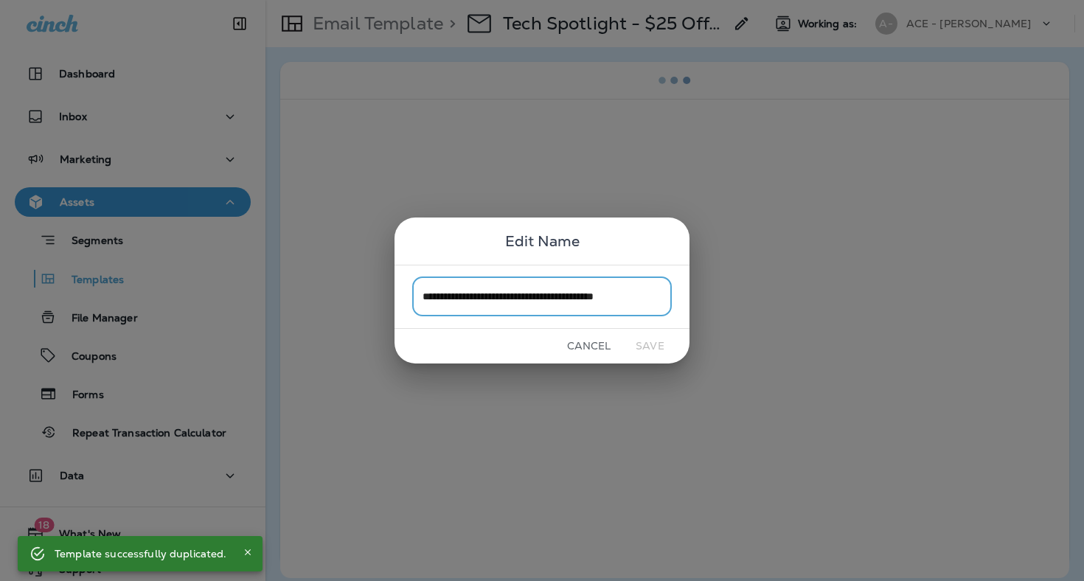
click at [521, 293] on input "**********" at bounding box center [542, 296] width 260 height 39
click at [646, 294] on input "**********" at bounding box center [542, 296] width 260 height 39
type input "**********"
click at [654, 347] on button "Save" at bounding box center [649, 346] width 55 height 23
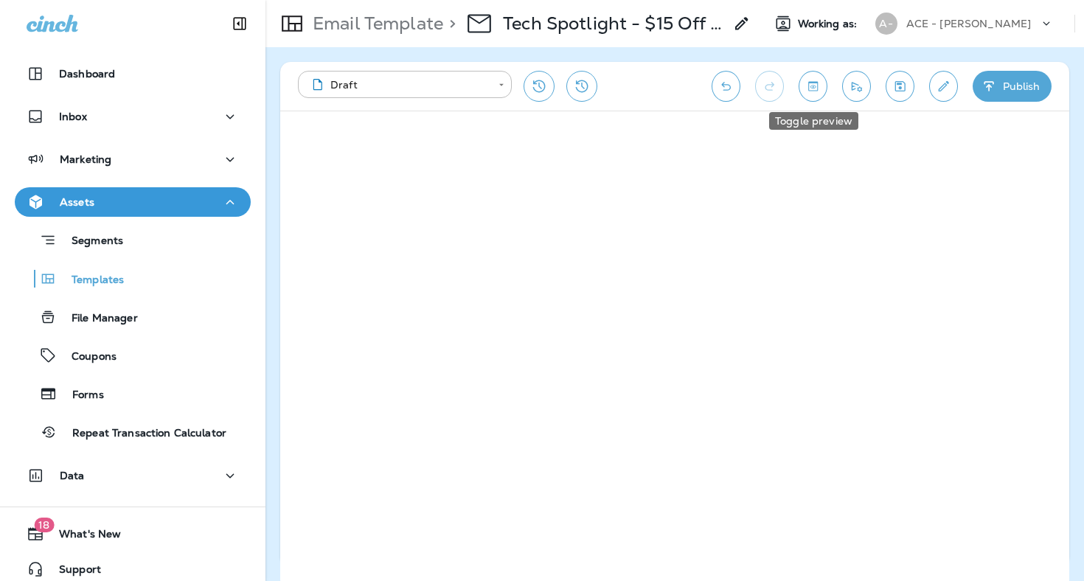
click at [811, 94] on button "Toggle preview" at bounding box center [813, 86] width 29 height 31
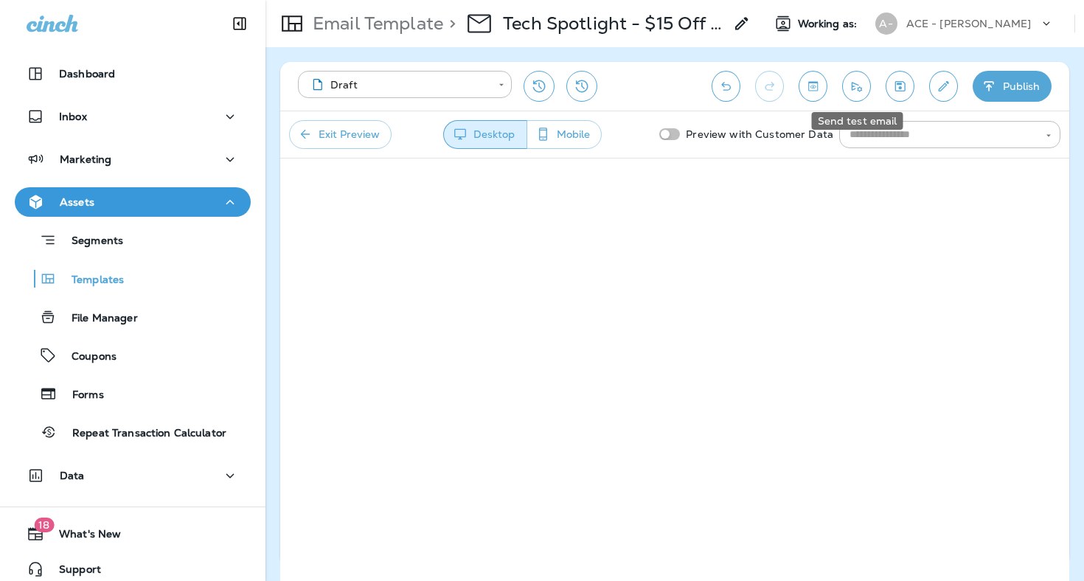
click at [853, 90] on icon "Send test email" at bounding box center [857, 87] width 10 height 10
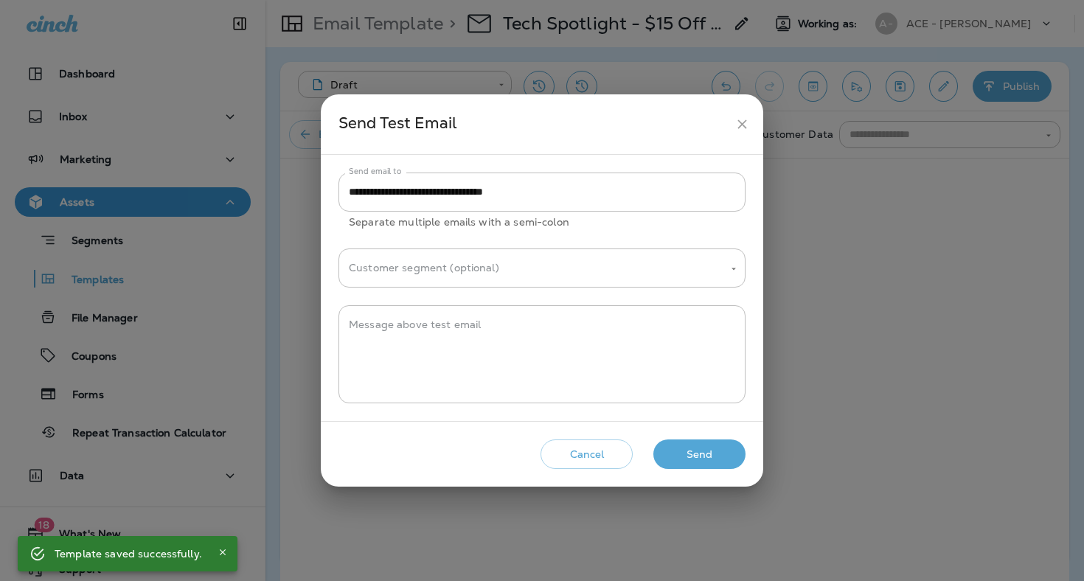
click at [686, 454] on button "Send" at bounding box center [699, 455] width 92 height 30
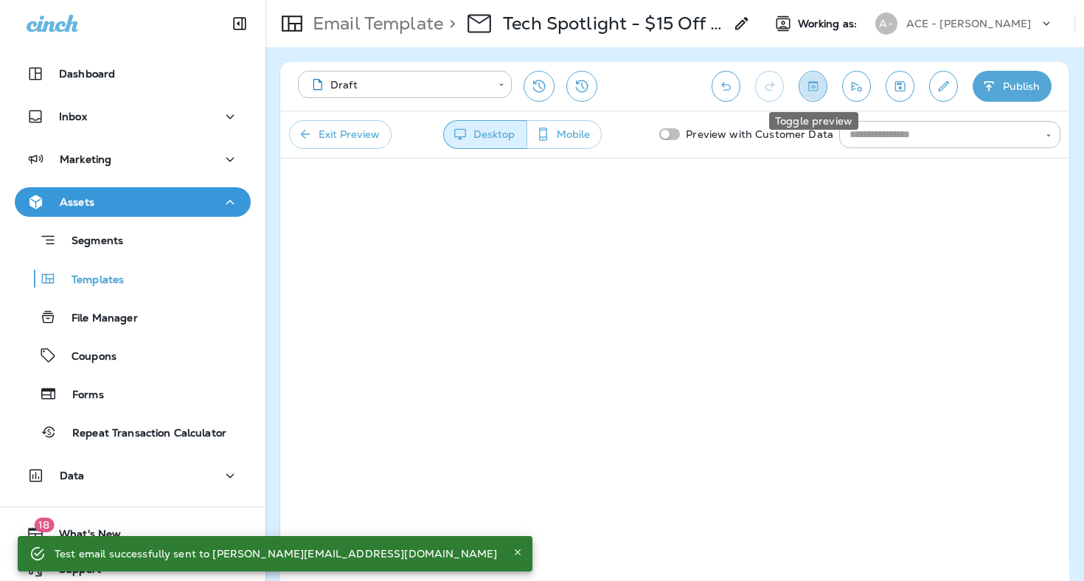
click at [817, 83] on icon "Toggle preview" at bounding box center [813, 86] width 10 height 10
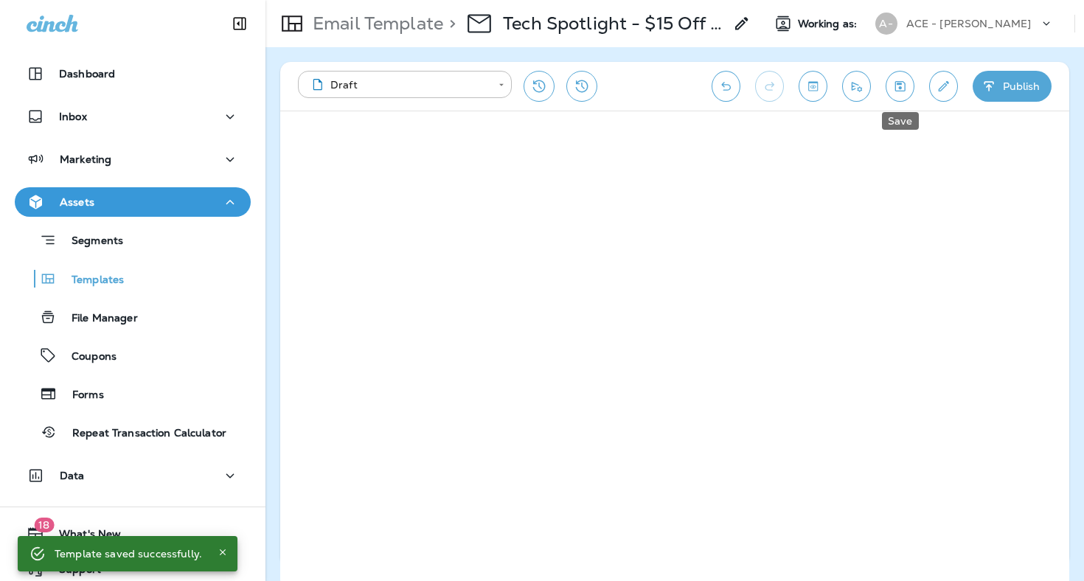
click at [905, 89] on icon "Save" at bounding box center [900, 86] width 10 height 10
